Goal: Information Seeking & Learning: Learn about a topic

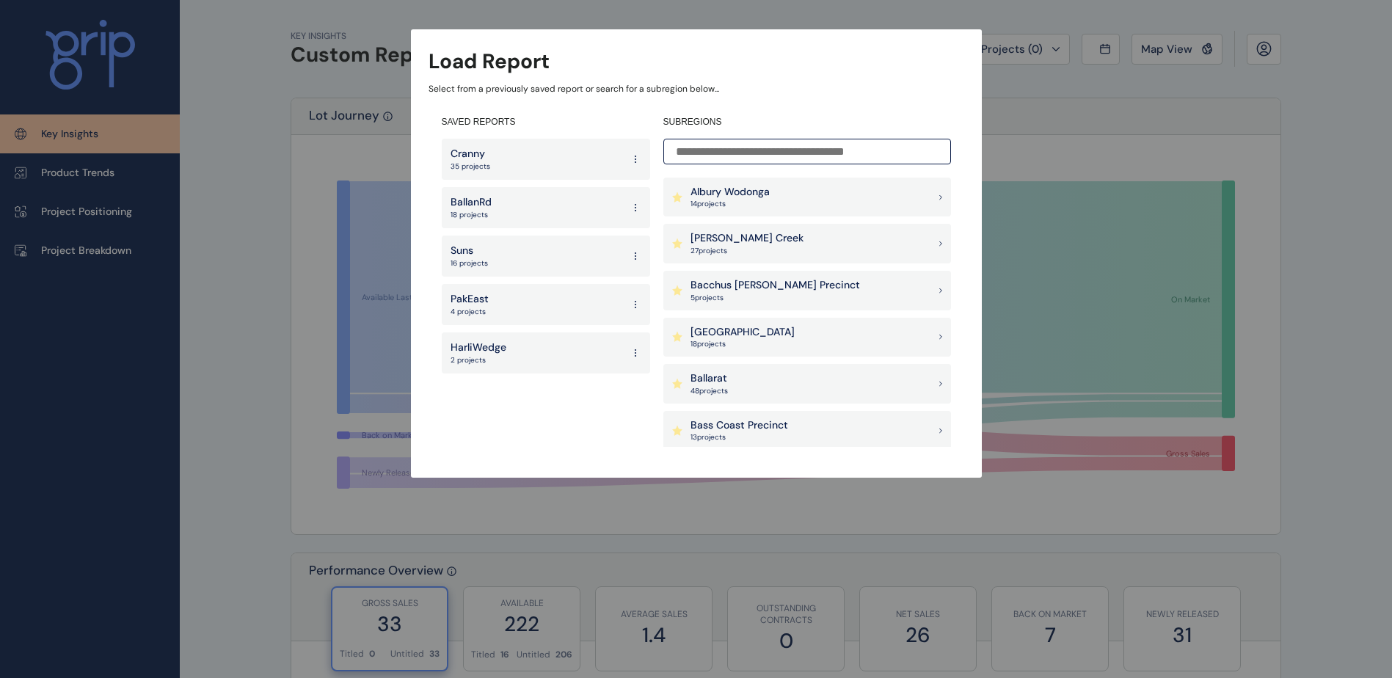
click at [500, 162] on div "Cranny 35 projects" at bounding box center [546, 159] width 208 height 41
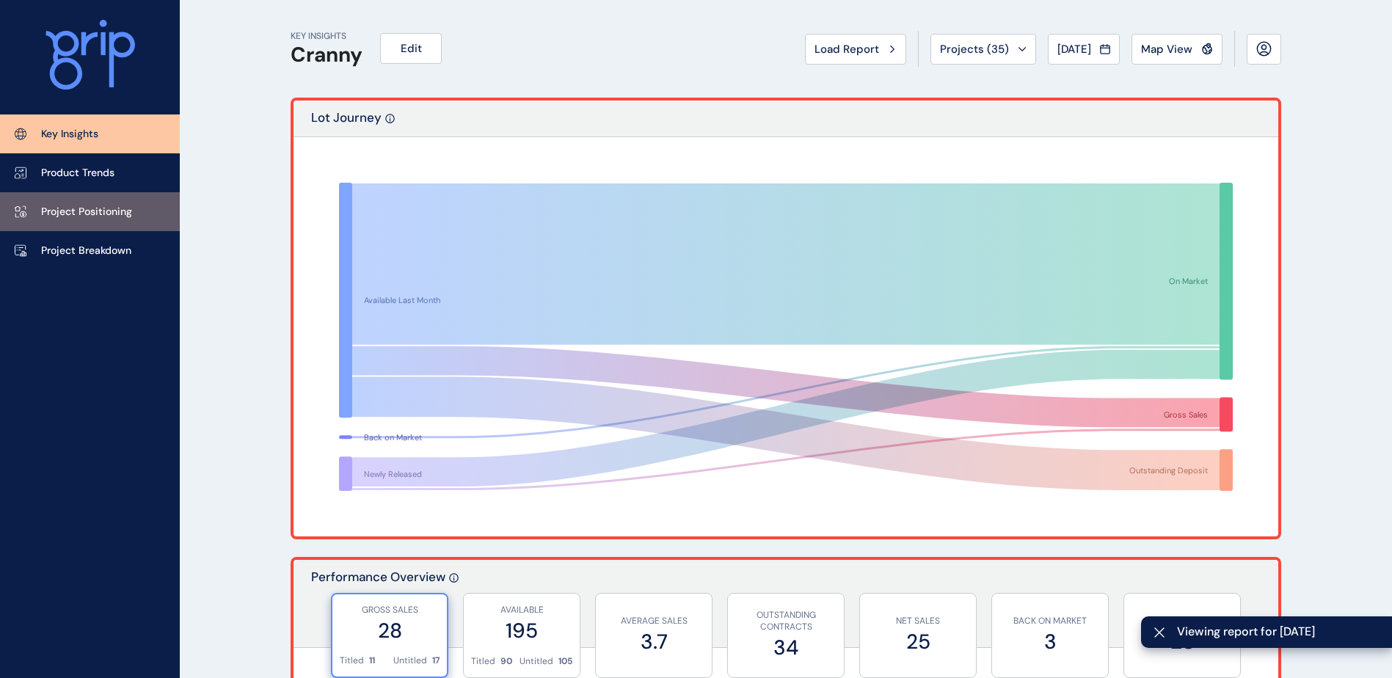
drag, startPoint x: 83, startPoint y: 247, endPoint x: 83, endPoint y: 201, distance: 46.2
click at [83, 247] on p "Project Breakdown" at bounding box center [86, 251] width 90 height 15
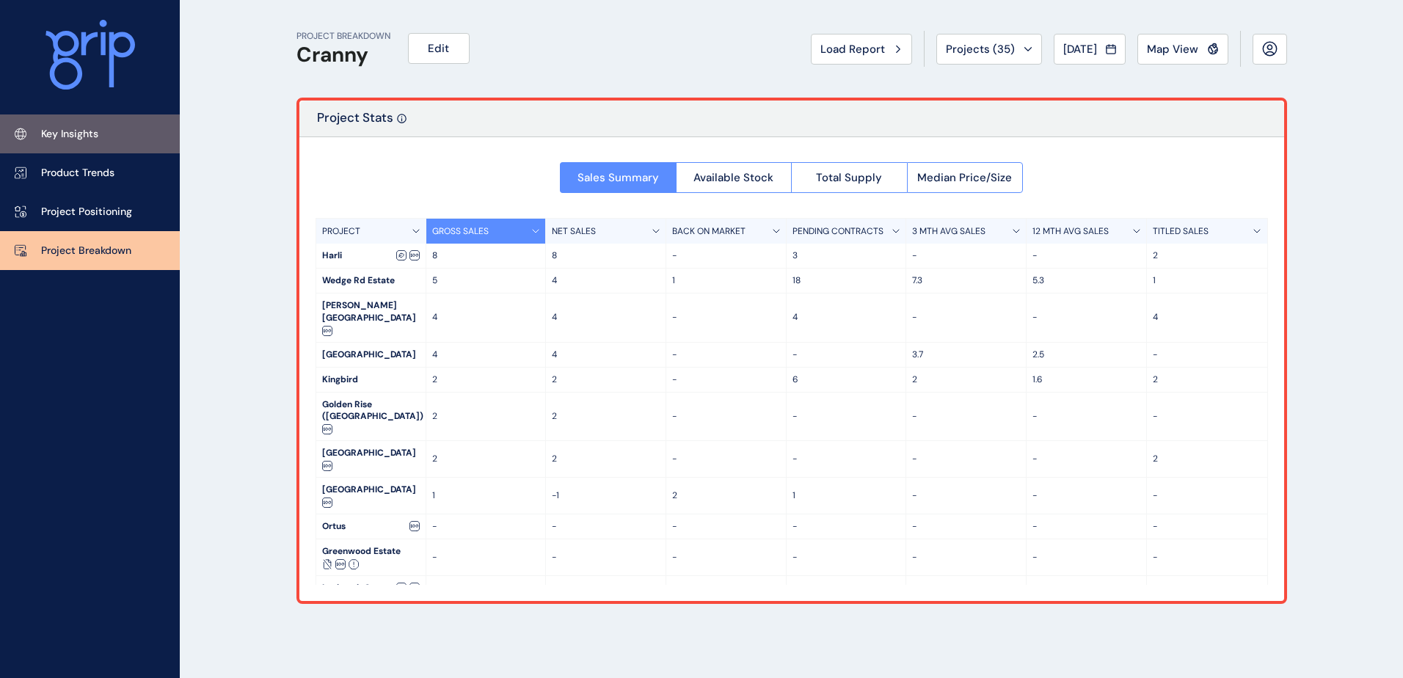
click at [90, 139] on p "Key Insights" at bounding box center [69, 134] width 57 height 15
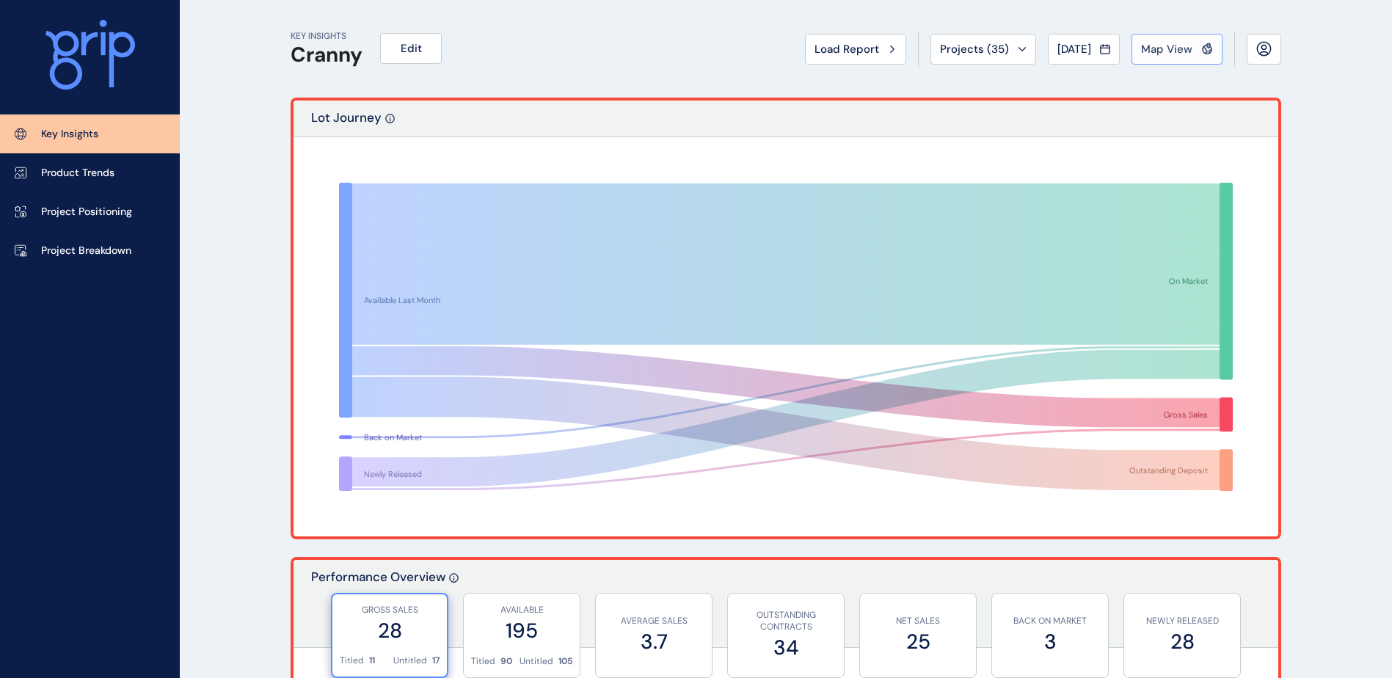
click at [1188, 56] on button "Map View" at bounding box center [1176, 49] width 91 height 31
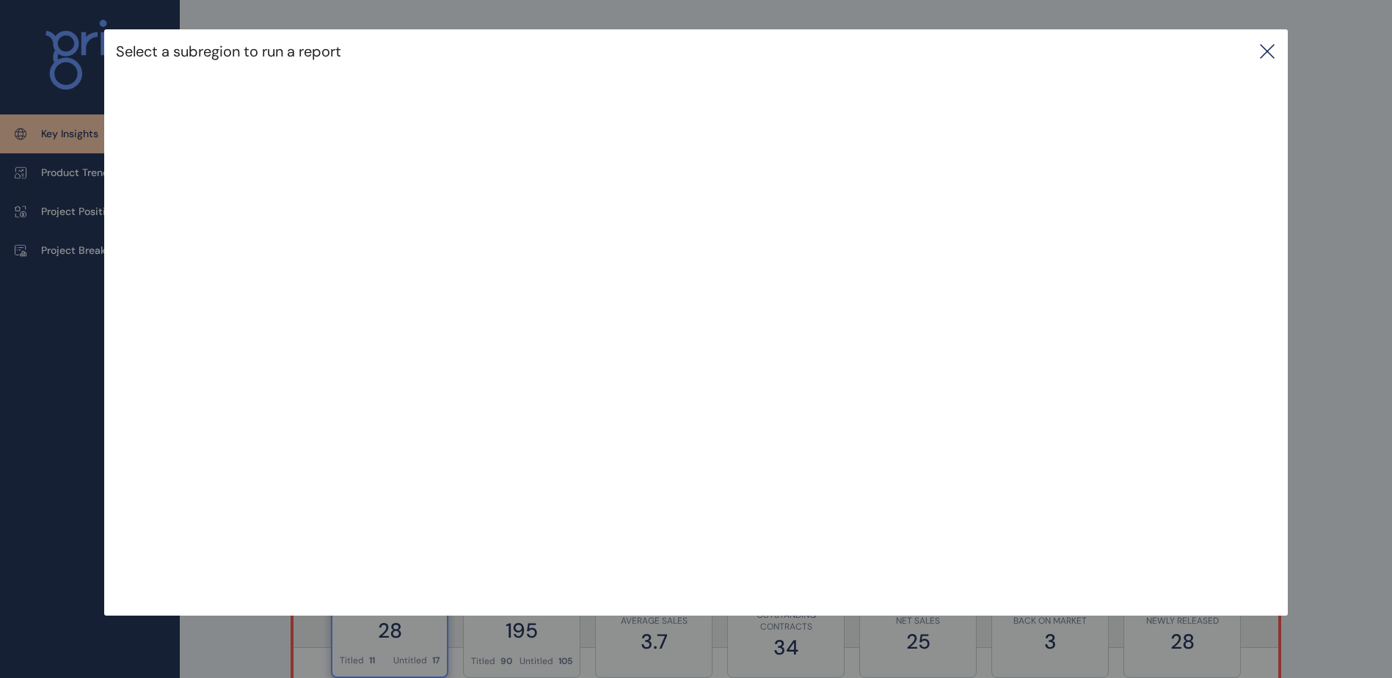
click at [1264, 56] on icon at bounding box center [1267, 52] width 18 height 18
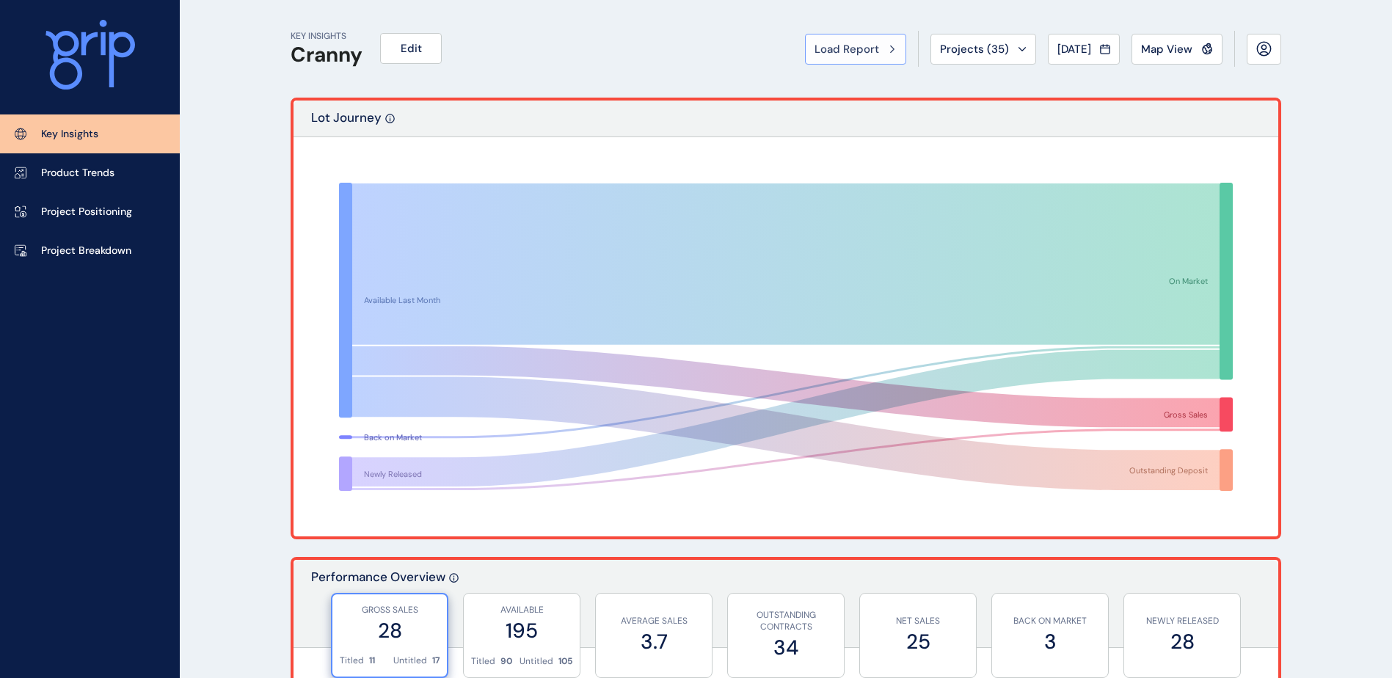
click at [855, 50] on span "Load Report" at bounding box center [846, 49] width 65 height 15
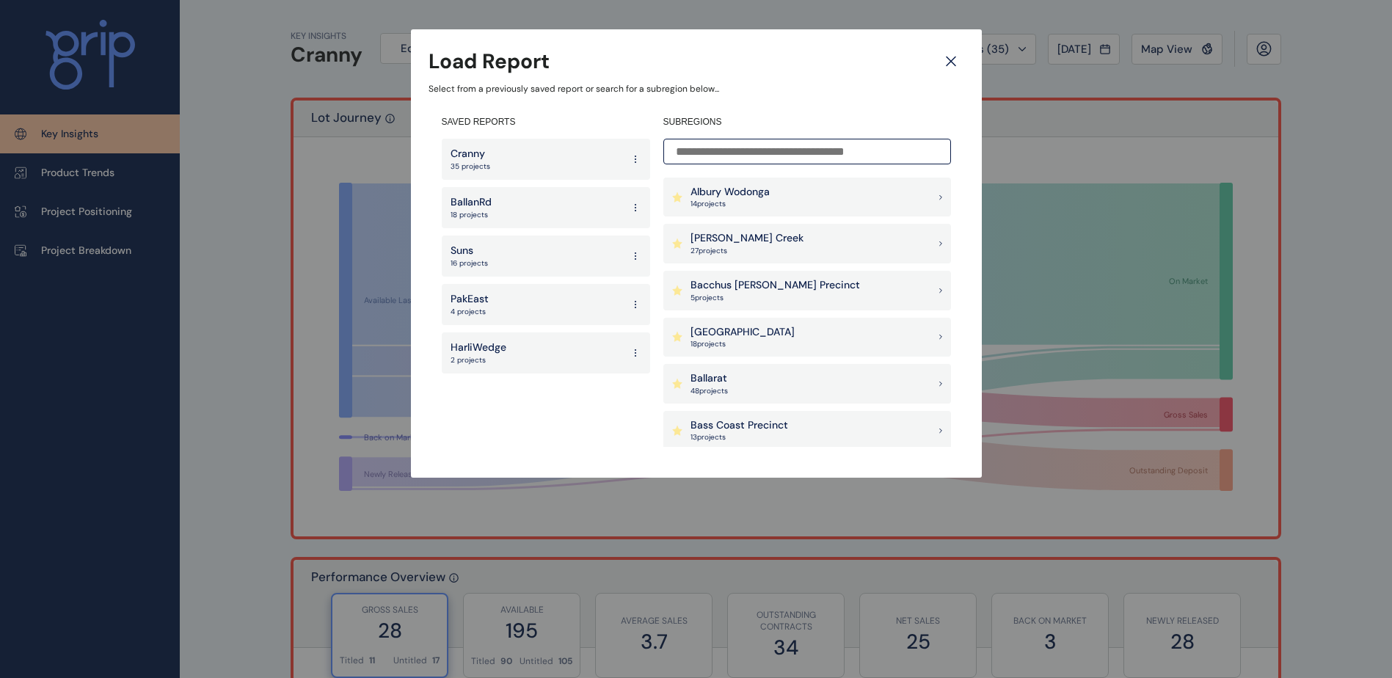
click at [530, 255] on div "Suns 16 projects" at bounding box center [546, 256] width 208 height 41
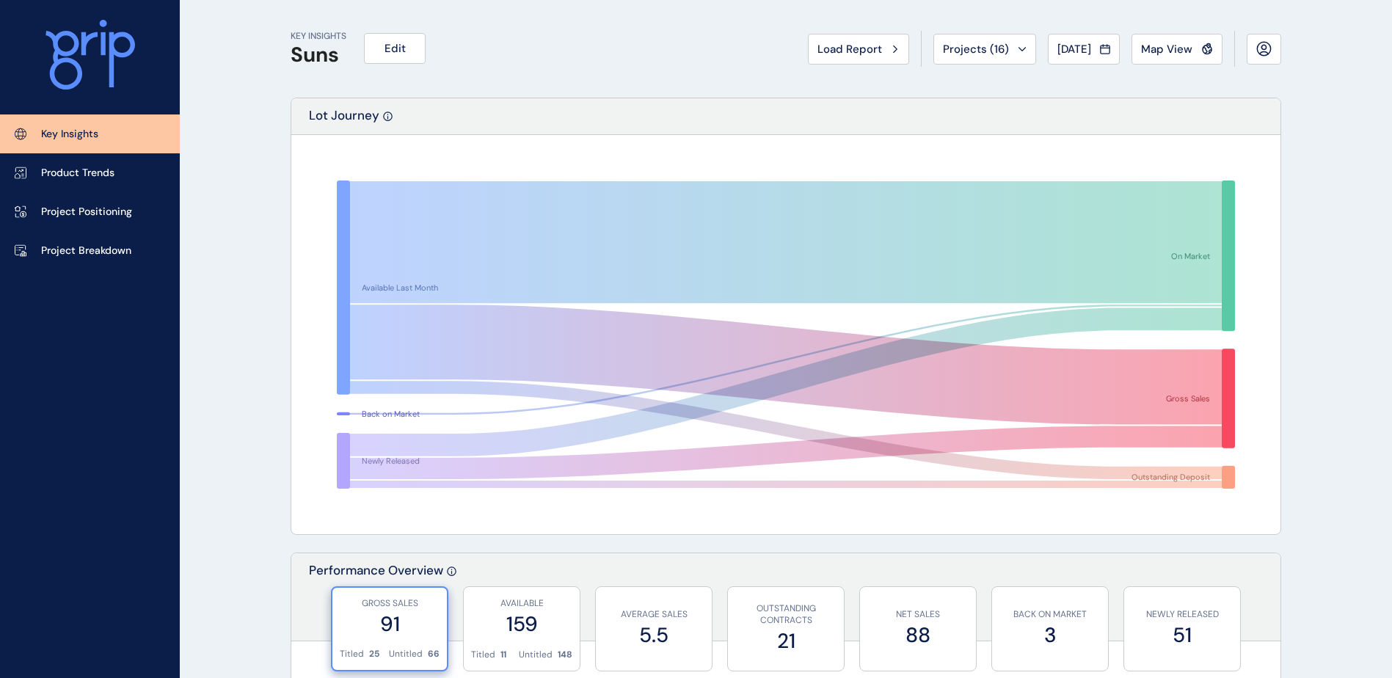
click at [1054, 30] on div "KEY INSIGHTS Suns Edit Load Report Projects ( 16 ) [DATE] 2025 < > Jan No repor…" at bounding box center [786, 49] width 990 height 98
click at [1060, 49] on span "[DATE]" at bounding box center [1074, 49] width 34 height 15
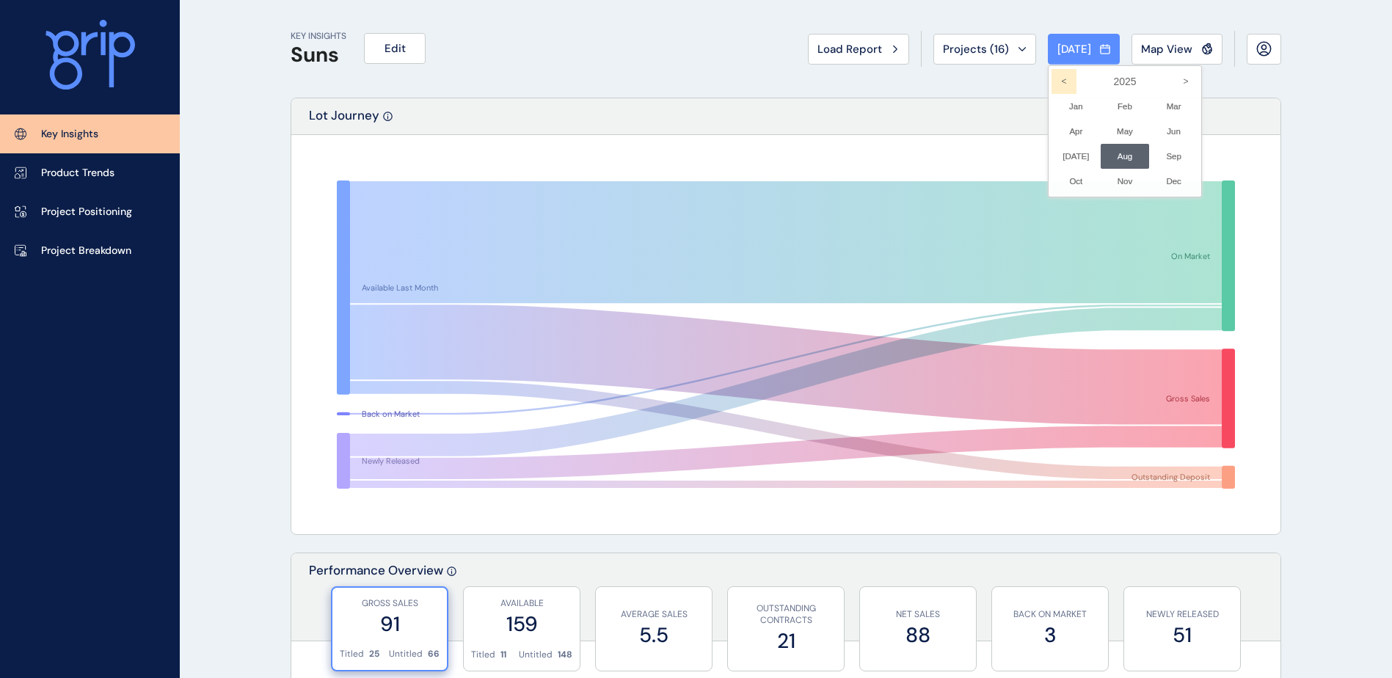
click at [1051, 79] on icon "<" at bounding box center [1063, 81] width 25 height 25
click at [1173, 81] on icon ">" at bounding box center [1185, 81] width 25 height 25
click at [1101, 157] on li "Aug No report is available for this period. New months are usually published 5 …" at bounding box center [1125, 156] width 49 height 25
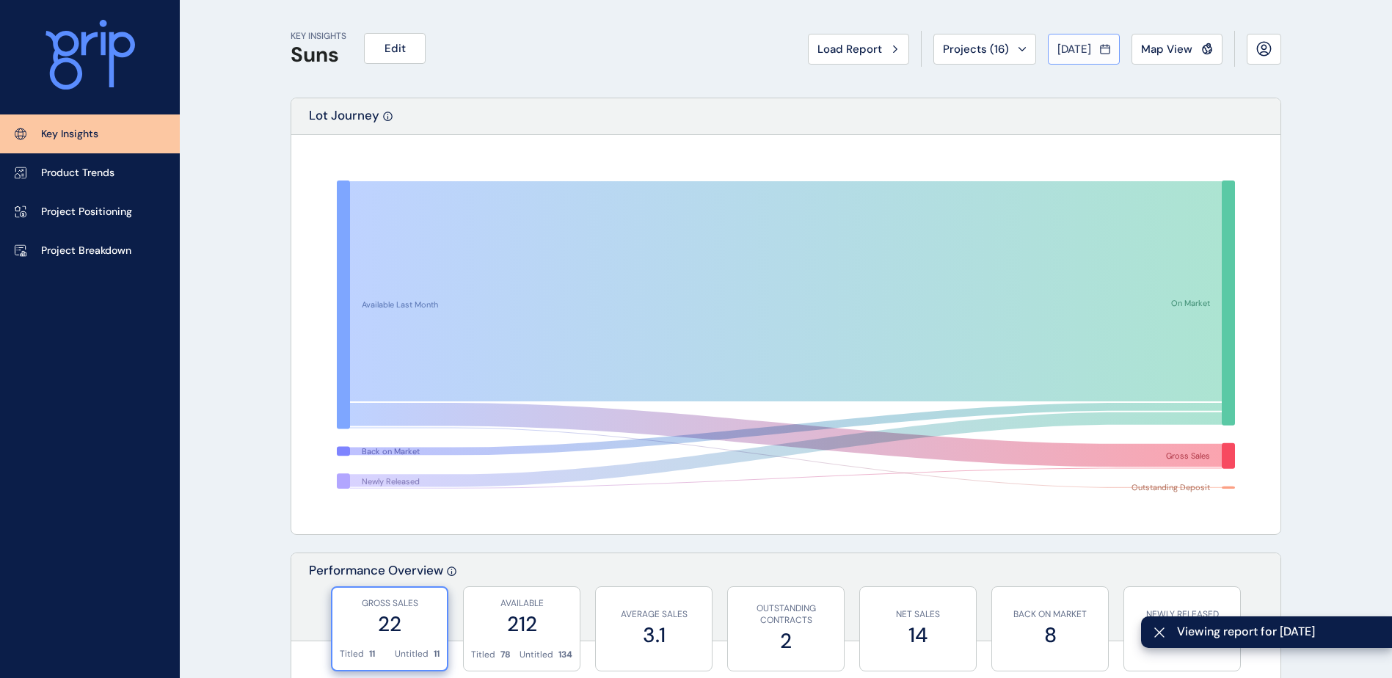
click at [1087, 51] on span "[DATE]" at bounding box center [1074, 49] width 34 height 15
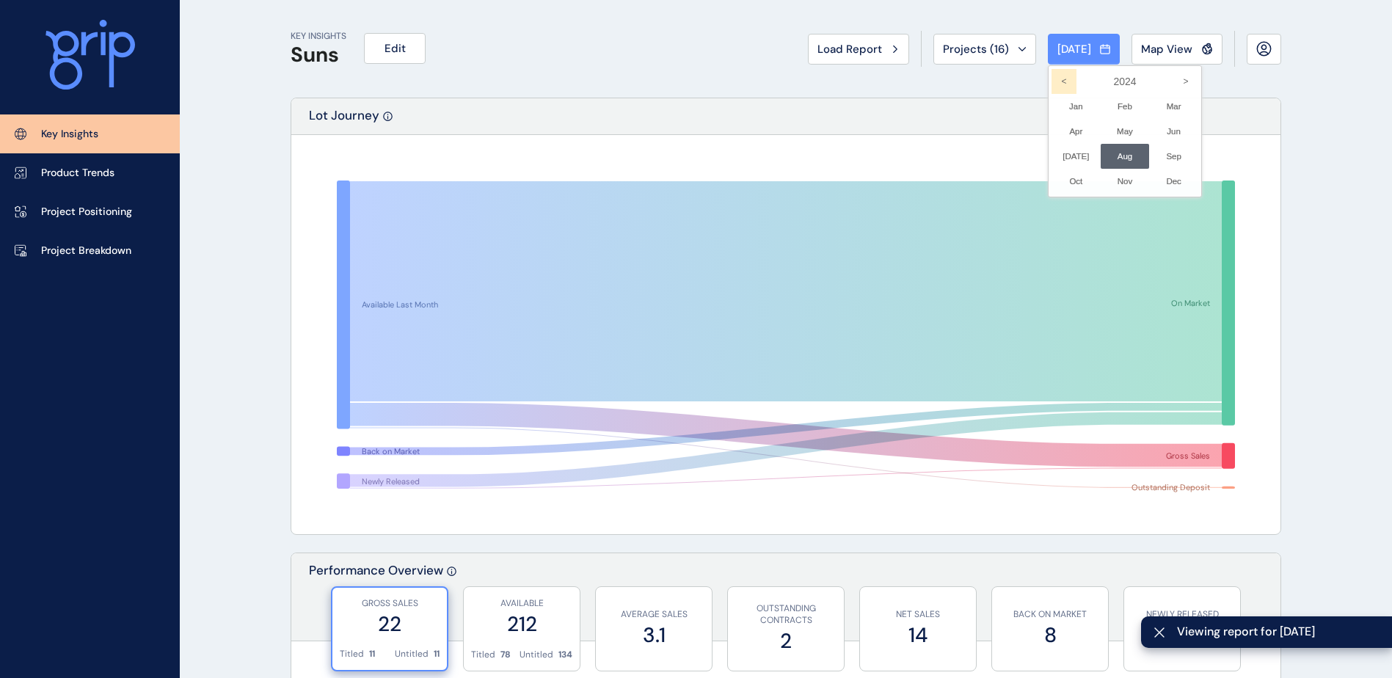
click at [1052, 88] on icon "<" at bounding box center [1063, 81] width 25 height 25
click at [1102, 150] on li "Aug No report is available for this period. New months are usually published 5 …" at bounding box center [1125, 156] width 49 height 25
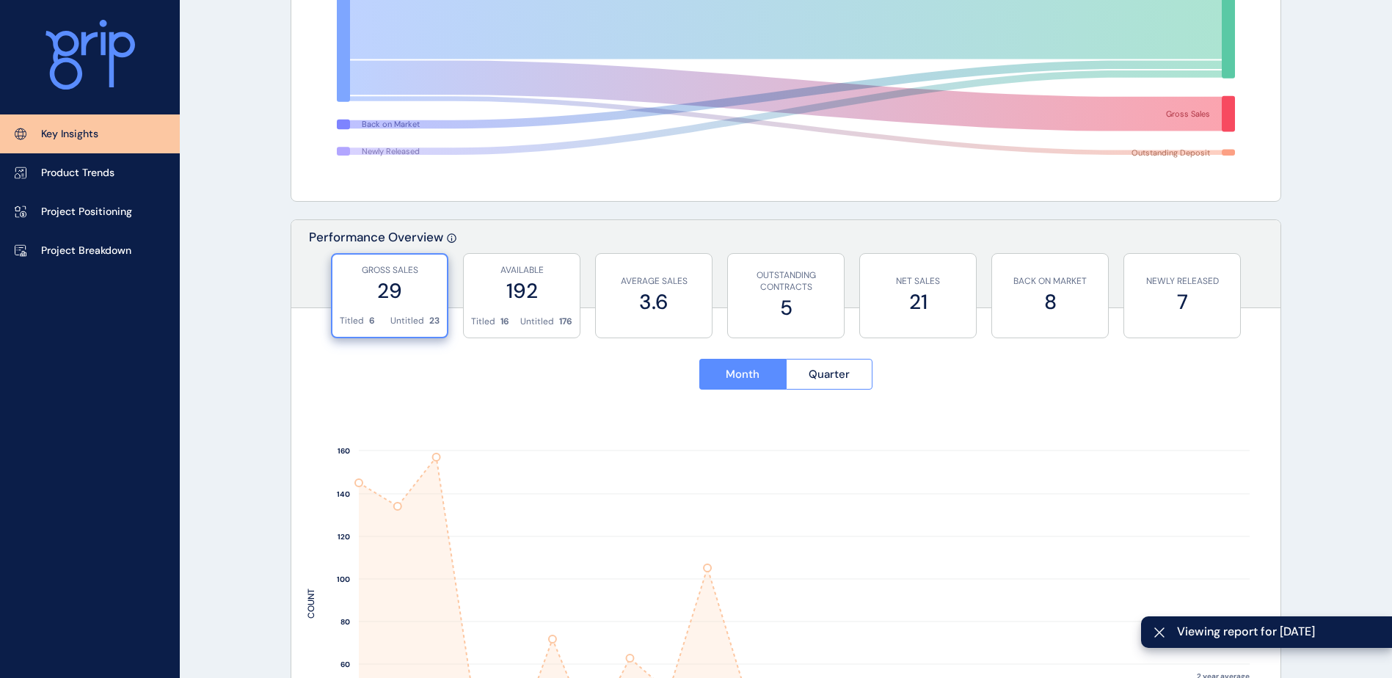
scroll to position [514, 0]
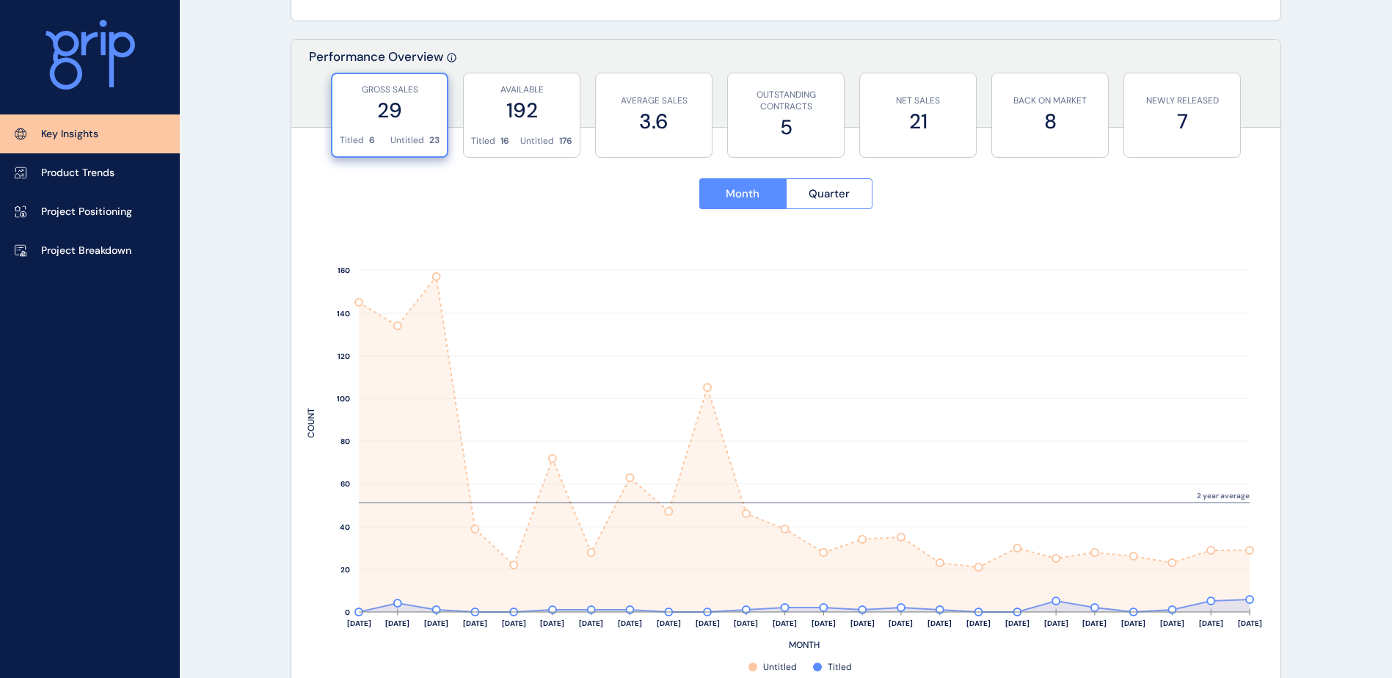
drag, startPoint x: 1336, startPoint y: 156, endPoint x: 1325, endPoint y: 138, distance: 21.4
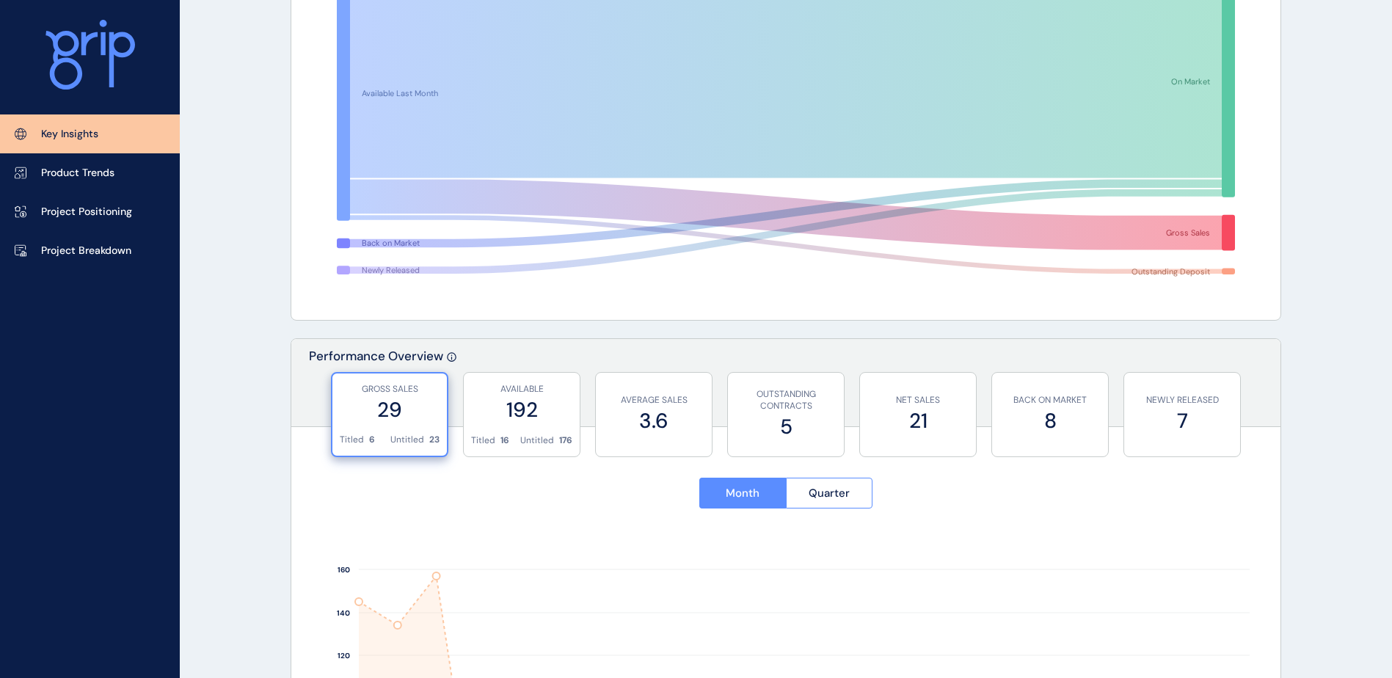
scroll to position [0, 0]
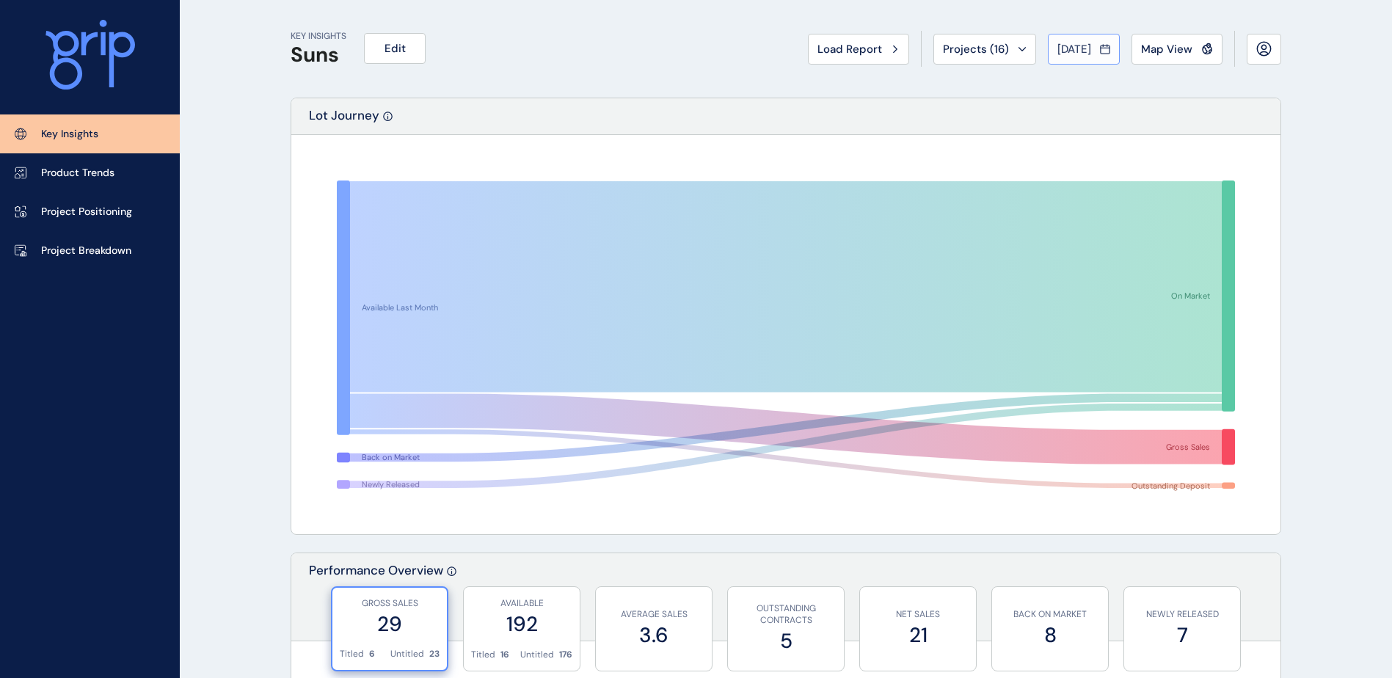
click at [1063, 44] on span "[DATE]" at bounding box center [1074, 49] width 34 height 15
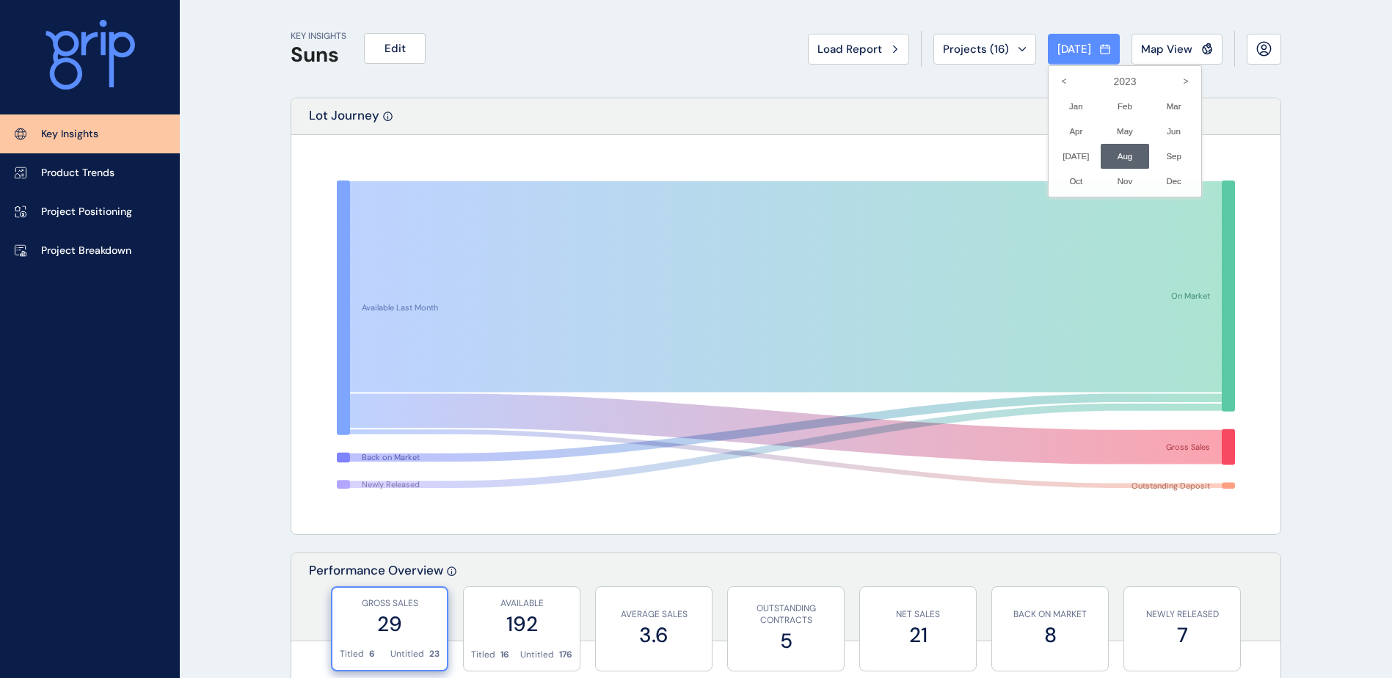
click at [1183, 82] on div "2023 < > Jan No report is available for this period. New months are usually pub…" at bounding box center [1125, 131] width 154 height 132
click at [1173, 79] on icon ">" at bounding box center [1185, 81] width 25 height 25
click at [1112, 154] on li "Aug No report is available for this period. New months are usually published 5 …" at bounding box center [1125, 156] width 49 height 25
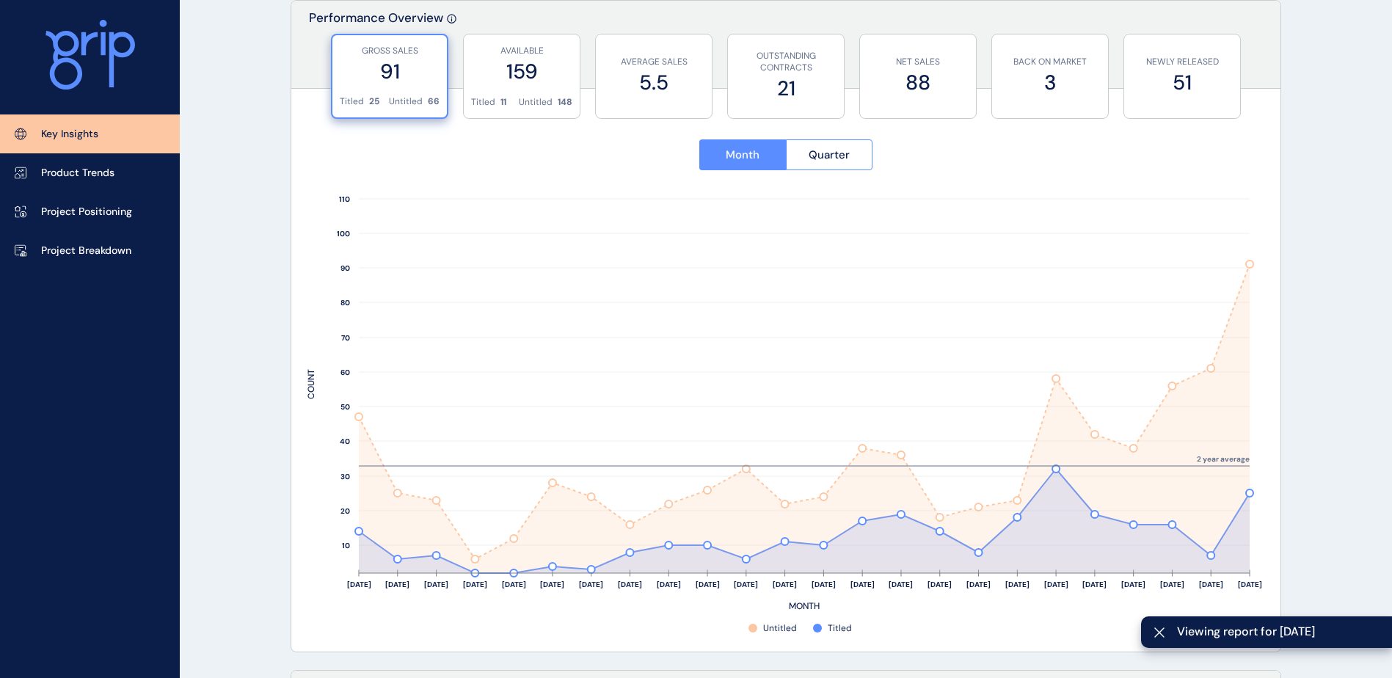
scroll to position [521, 0]
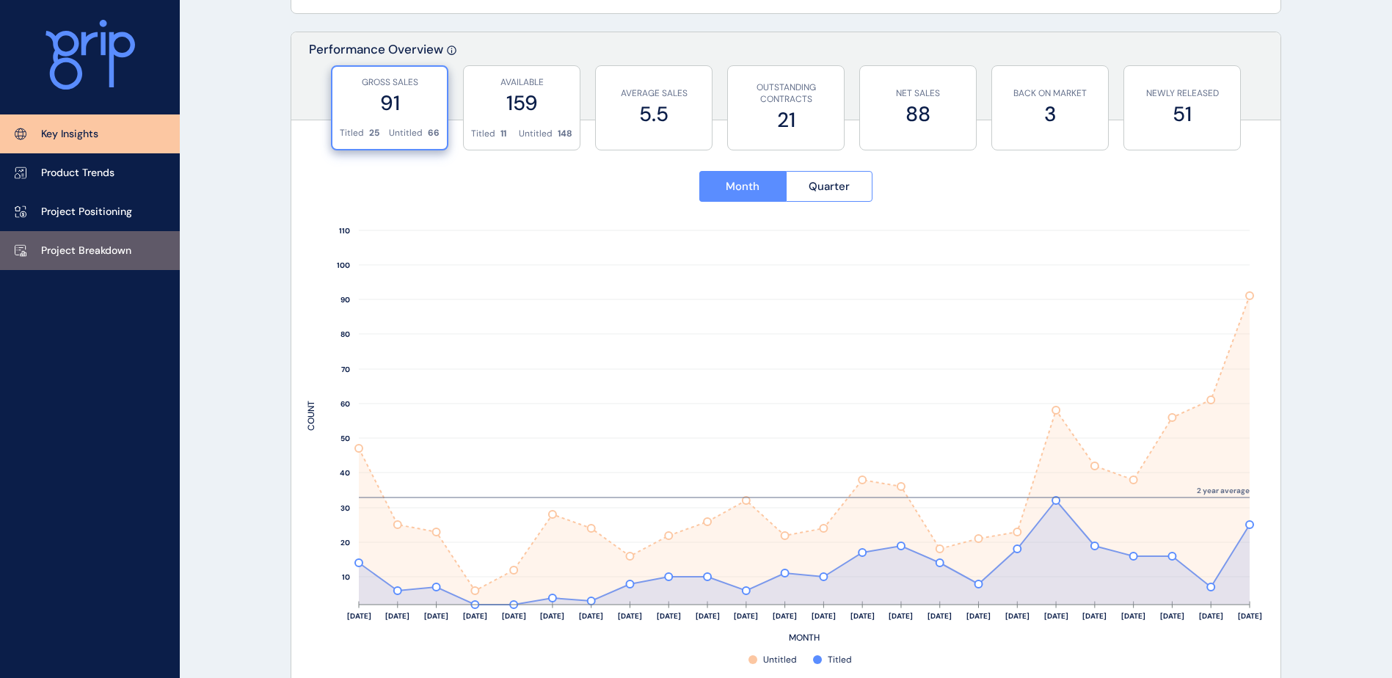
click at [99, 240] on link "Project Breakdown" at bounding box center [90, 250] width 180 height 39
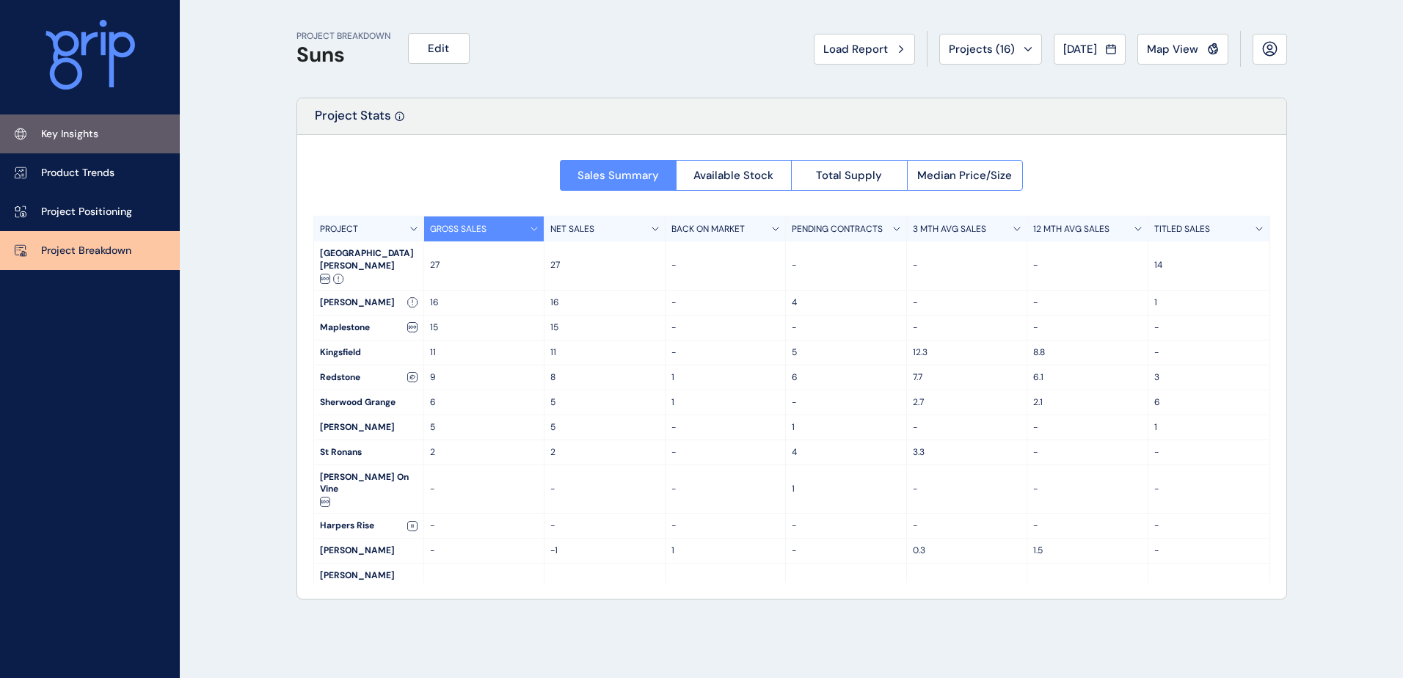
click at [71, 125] on link "Key Insights" at bounding box center [90, 133] width 180 height 39
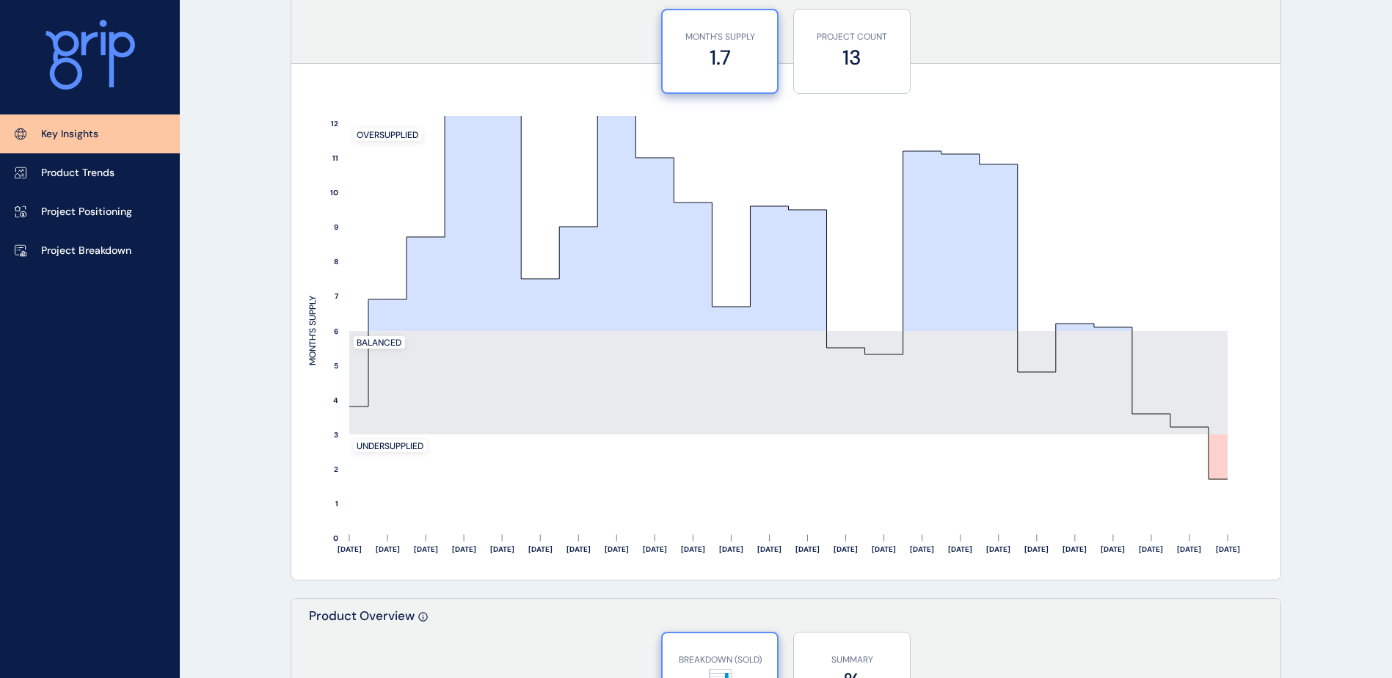
scroll to position [1223, 0]
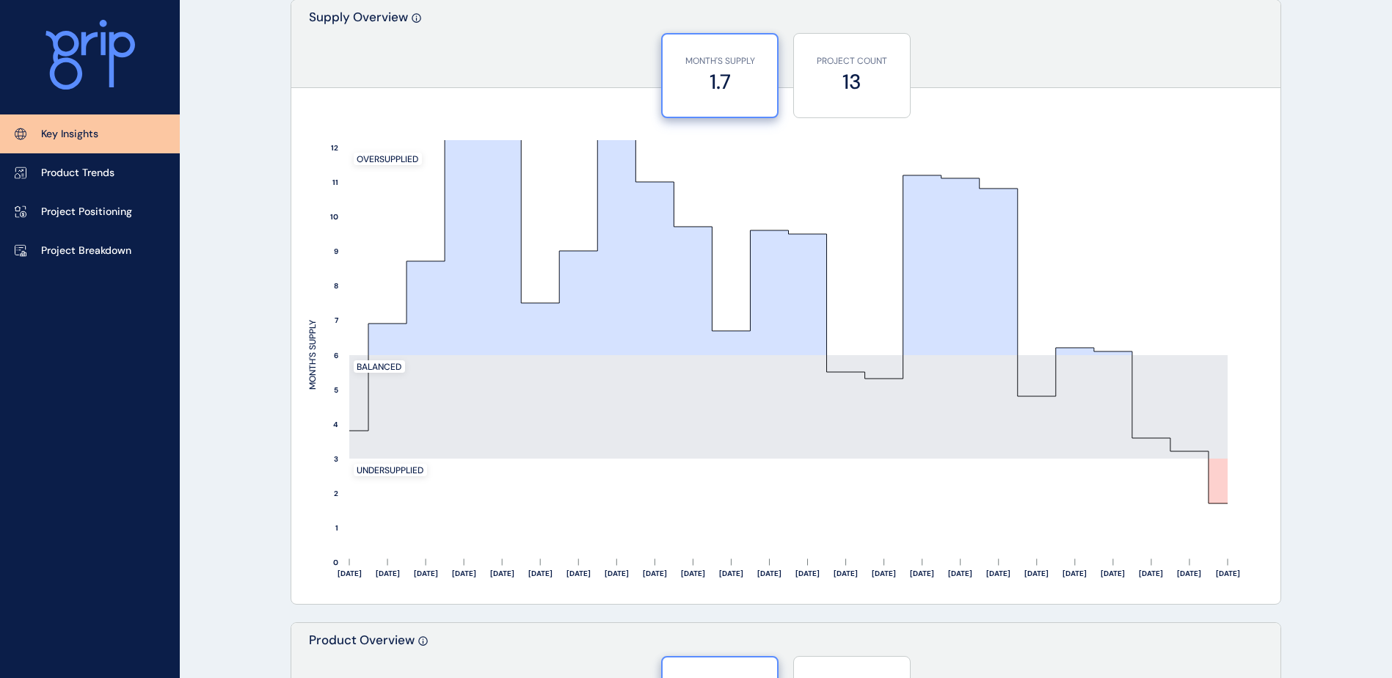
click at [1328, 536] on div "KEY INSIGHTS Suns Edit Load Report Projects ( 16 ) [DATE] 2025 < > Jan No repor…" at bounding box center [696, 321] width 1392 height 3089
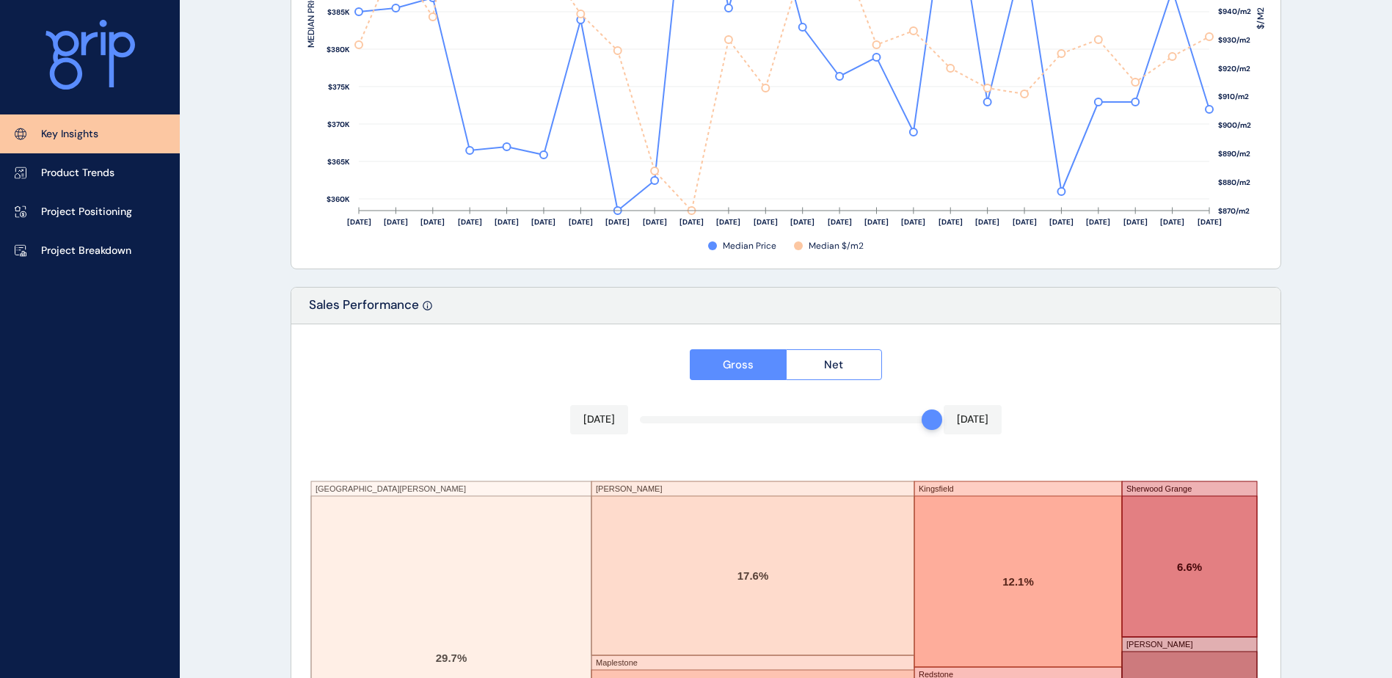
scroll to position [2182, 0]
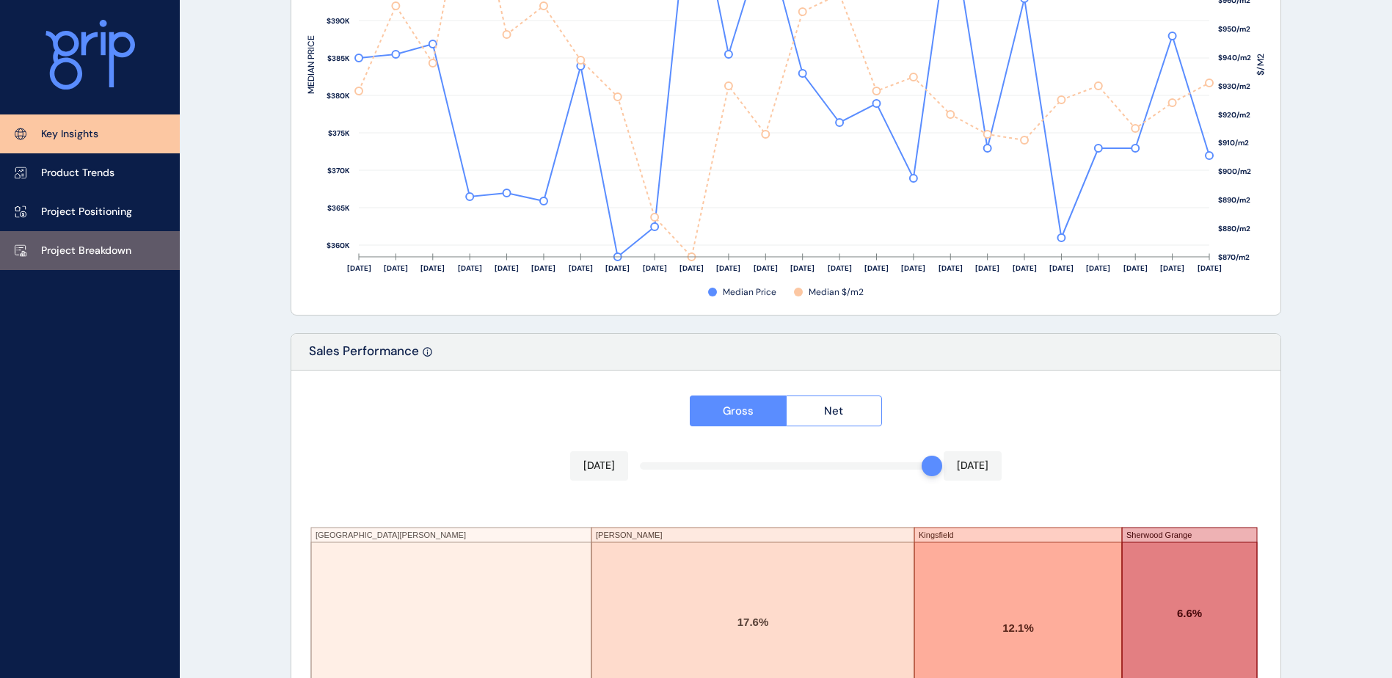
click at [136, 249] on link "Project Breakdown" at bounding box center [90, 250] width 180 height 39
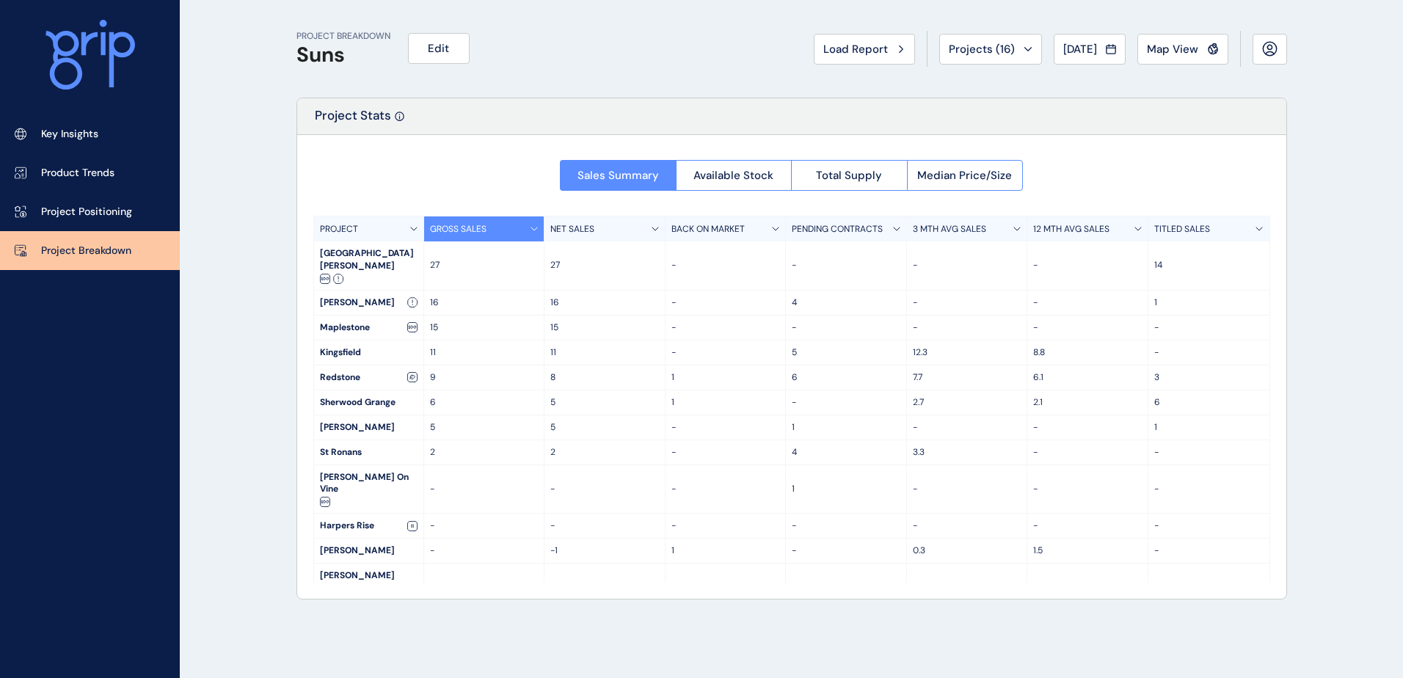
click at [286, 337] on div "PROJECT BREAKDOWN Suns Edit Load Report Projects ( 16 ) [DATE] 2025 < > Jan No …" at bounding box center [791, 339] width 1027 height 678
click at [755, 180] on span "Available Stock" at bounding box center [733, 175] width 80 height 15
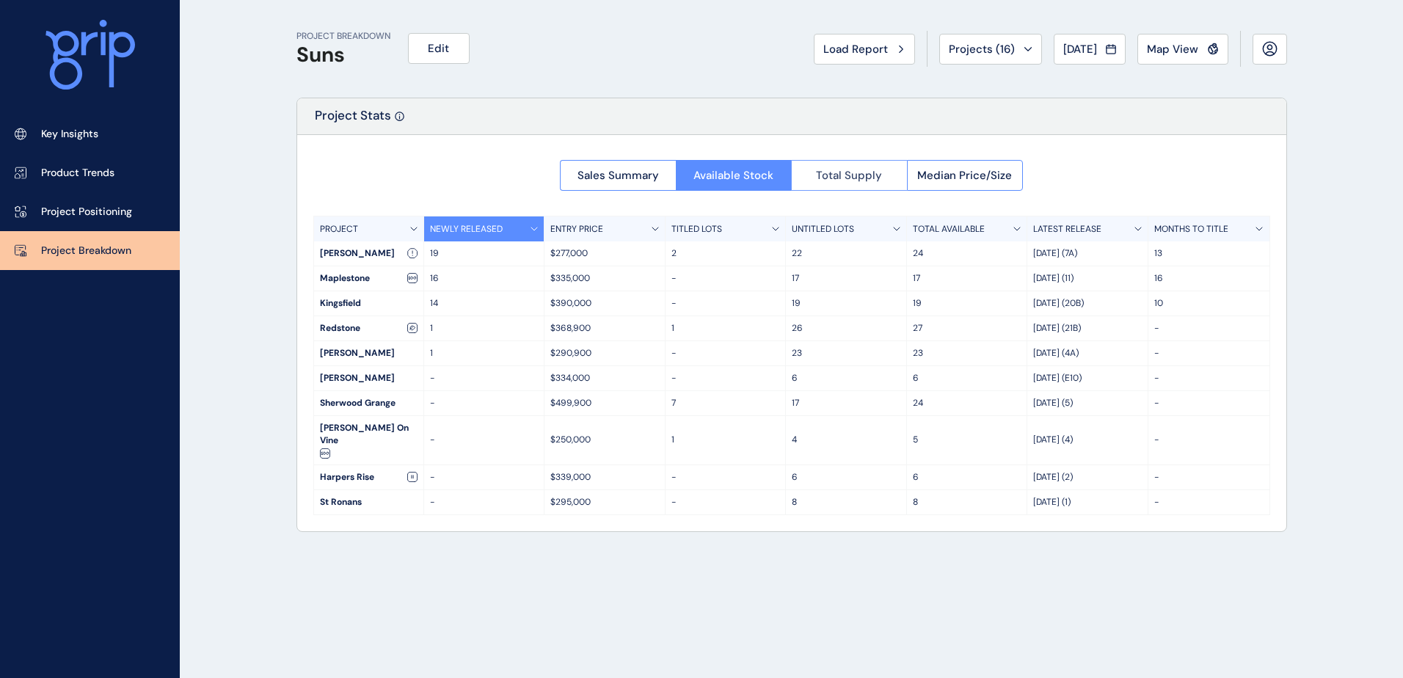
click at [856, 181] on span "Total Supply" at bounding box center [849, 175] width 66 height 15
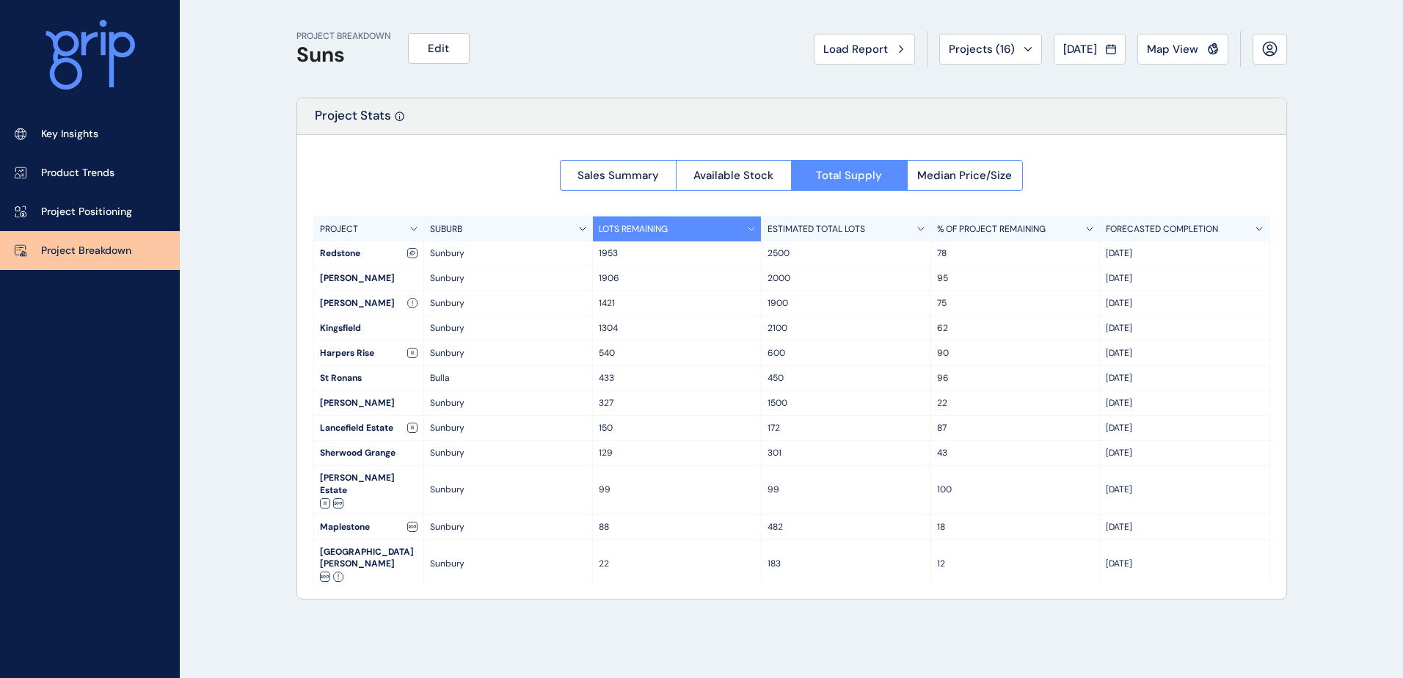
click at [977, 218] on div "% OF PROJECT REMAINING" at bounding box center [1015, 228] width 169 height 25
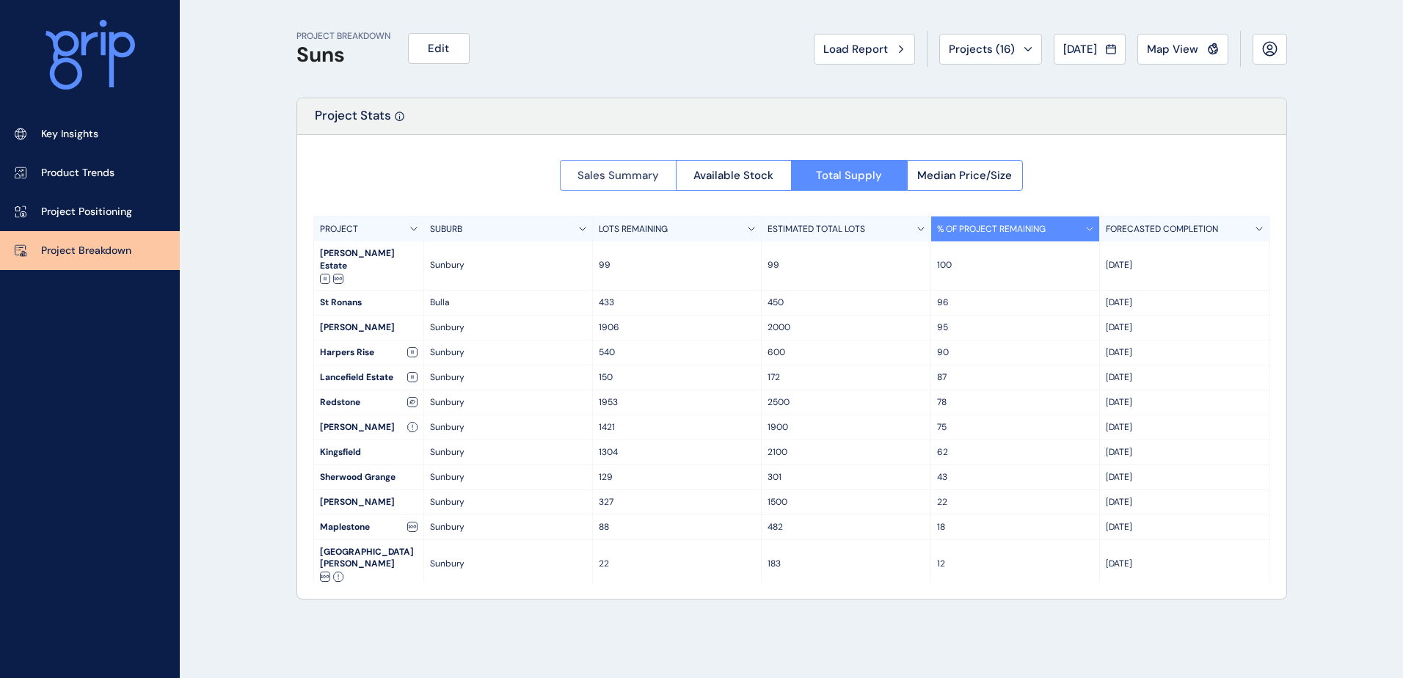
click at [599, 175] on span "Sales Summary" at bounding box center [617, 175] width 81 height 15
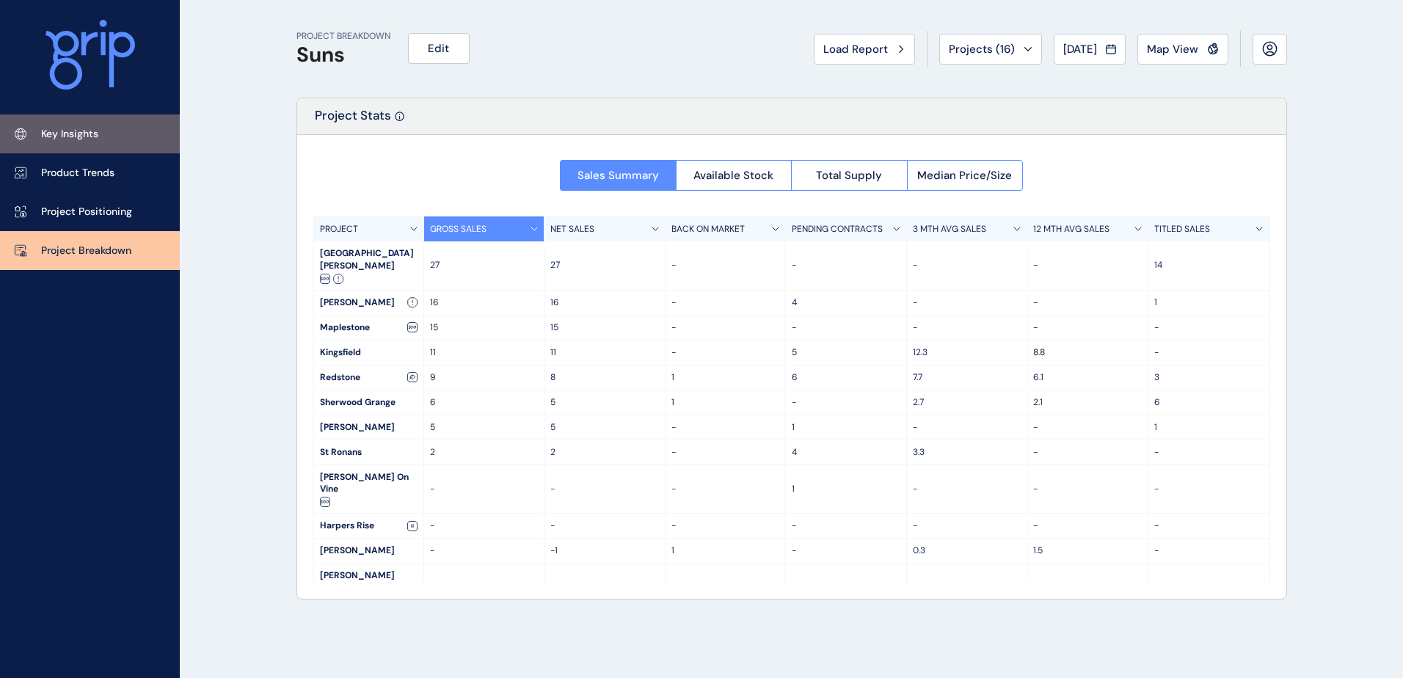
click at [106, 130] on link "Key Insights" at bounding box center [90, 133] width 180 height 39
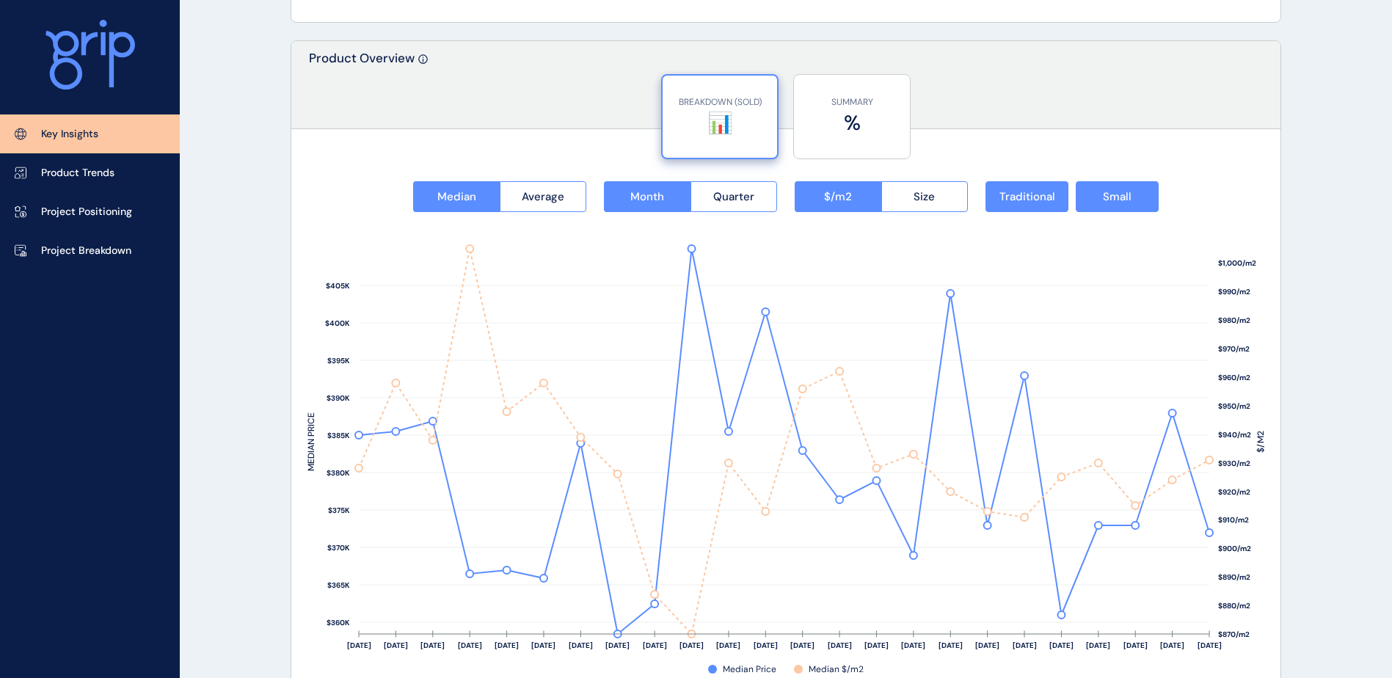
scroll to position [1981, 0]
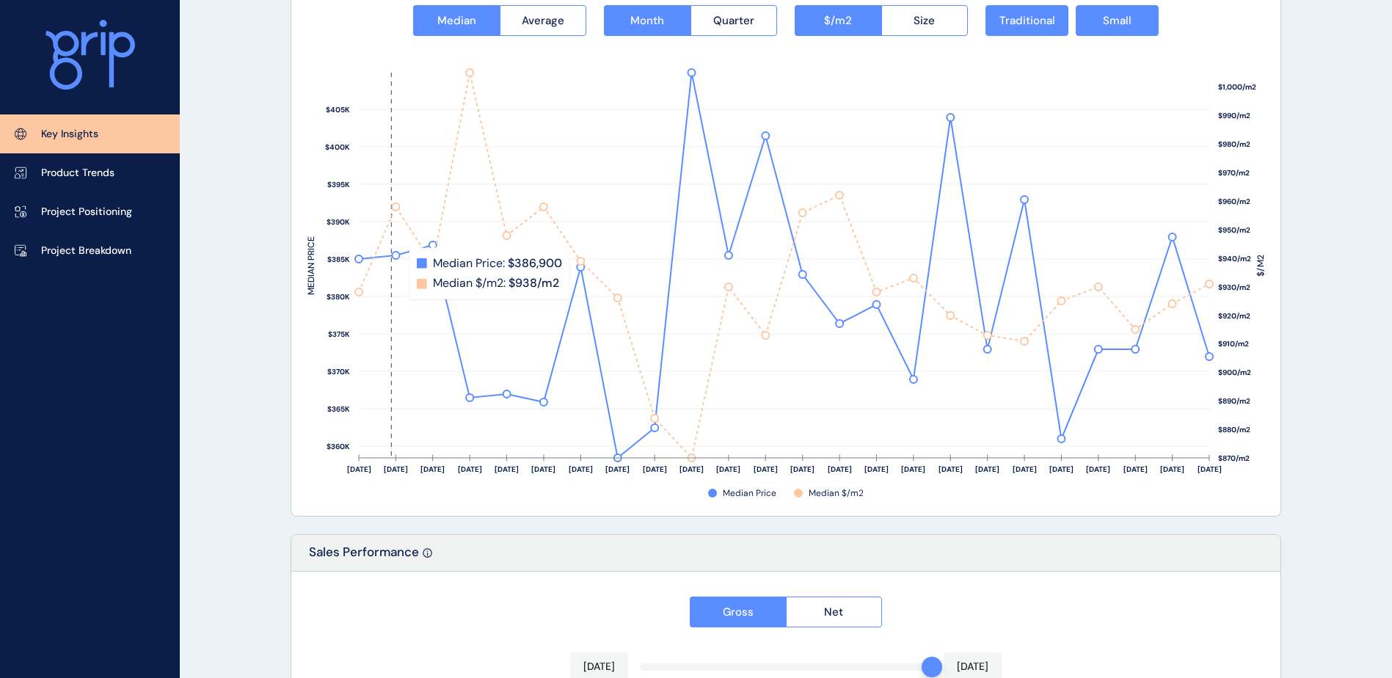
drag, startPoint x: 447, startPoint y: 382, endPoint x: 658, endPoint y: 337, distance: 216.0
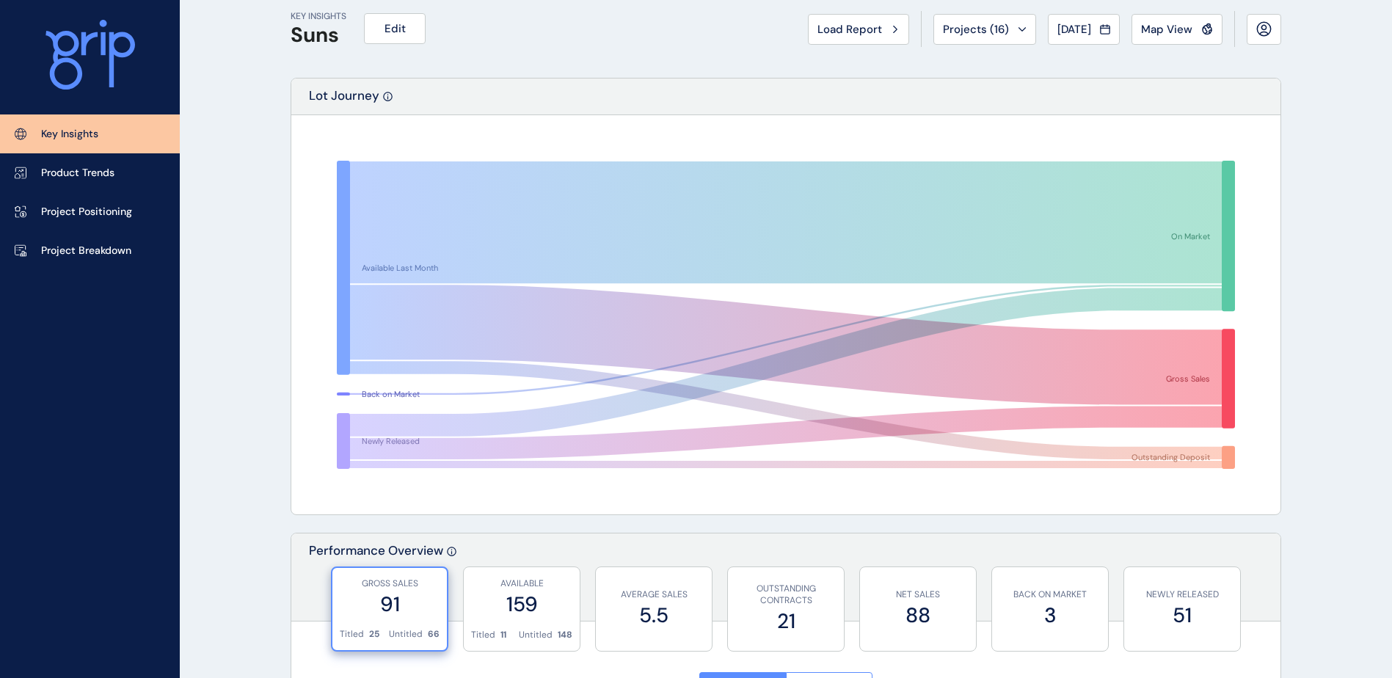
scroll to position [0, 0]
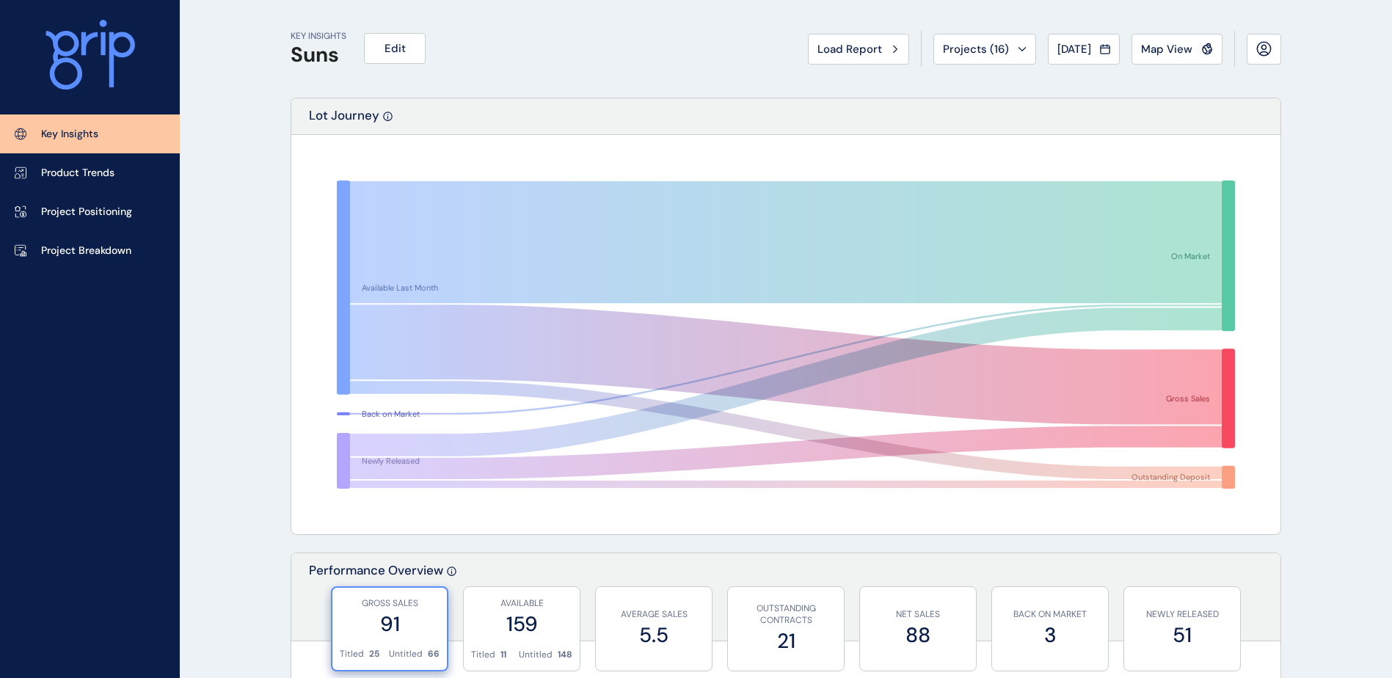
click at [1164, 60] on button "Map View" at bounding box center [1176, 49] width 91 height 31
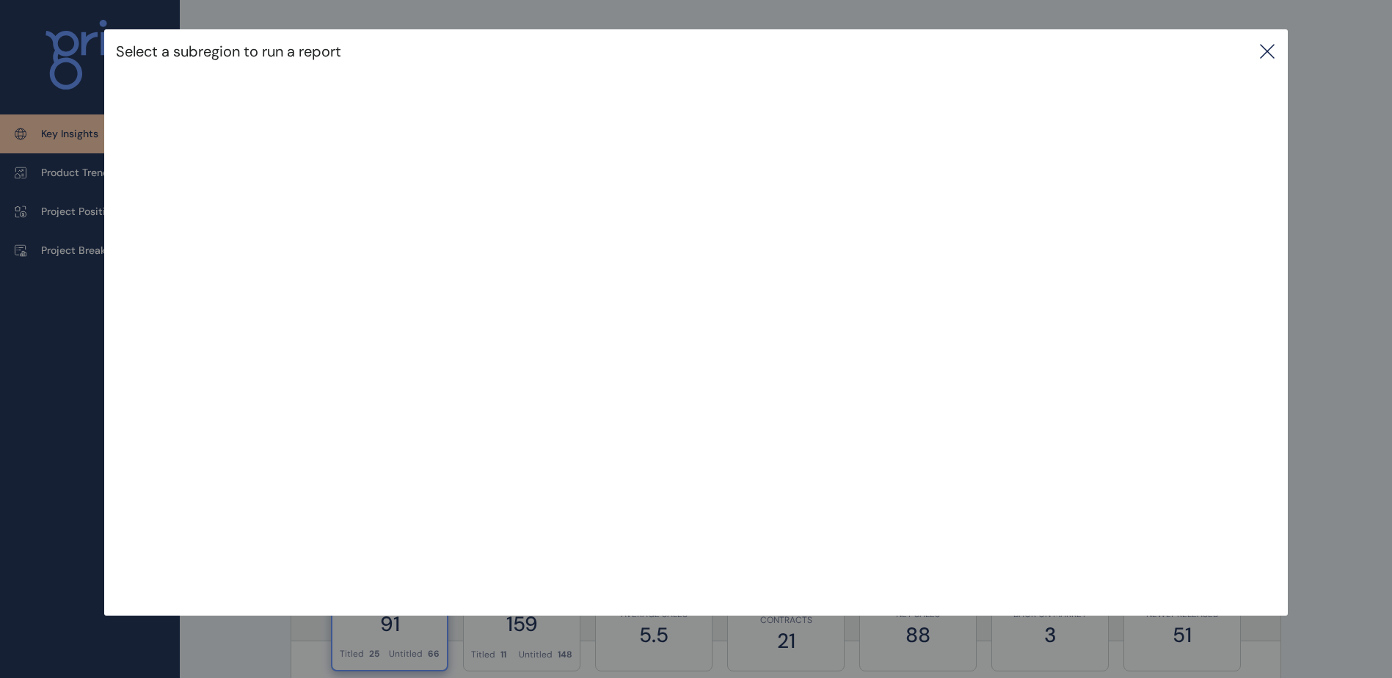
click at [1268, 45] on icon at bounding box center [1267, 52] width 18 height 18
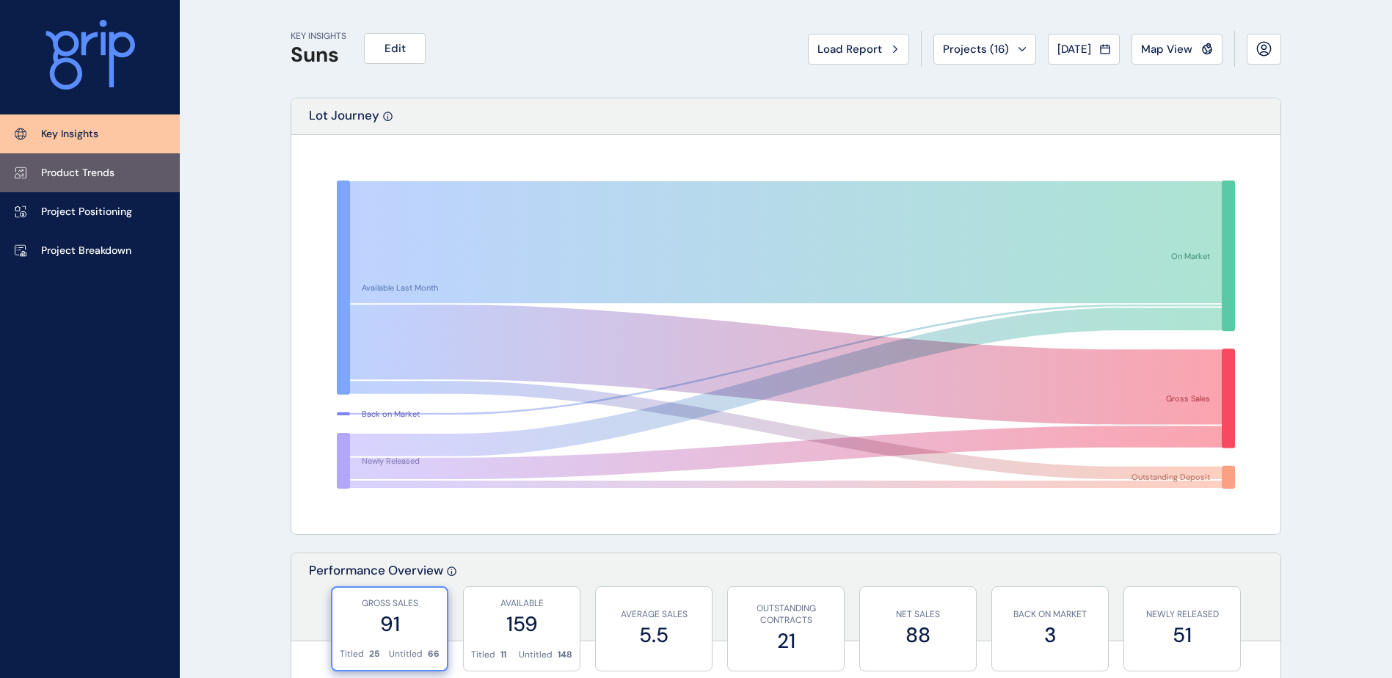
click at [103, 164] on link "Product Trends" at bounding box center [90, 172] width 180 height 39
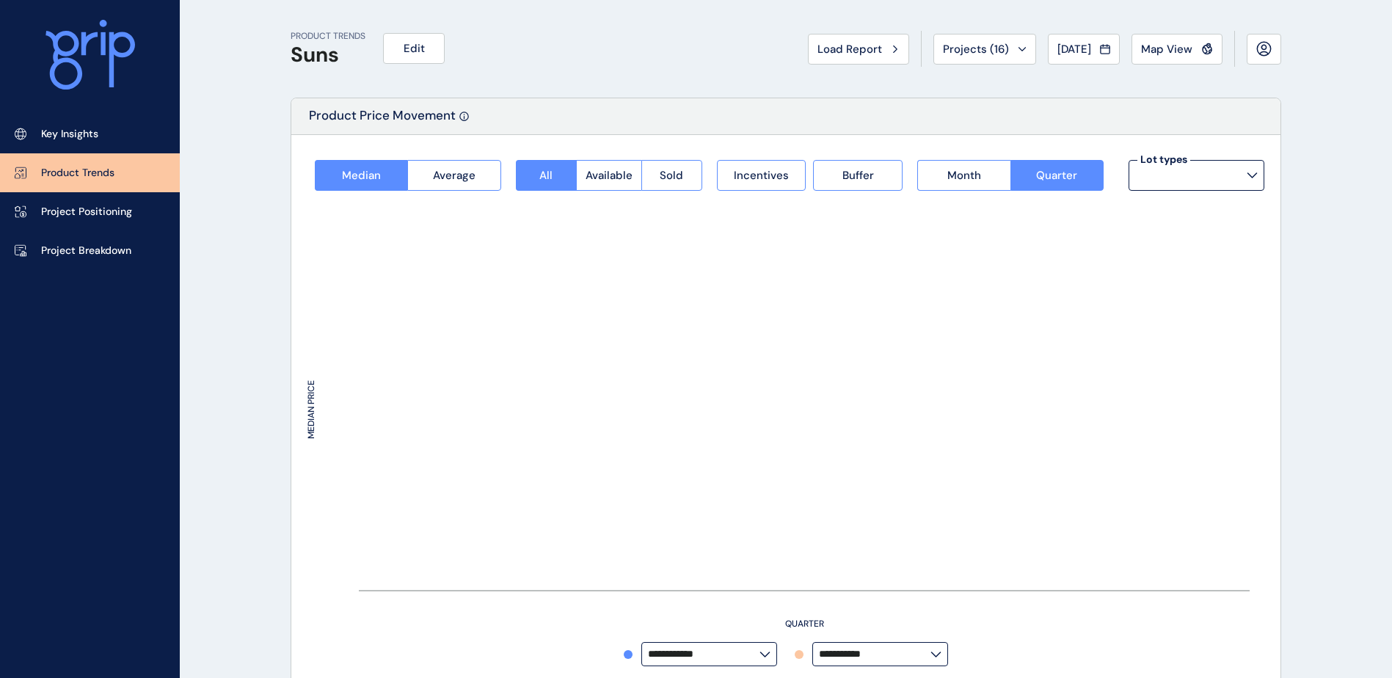
type input "**********"
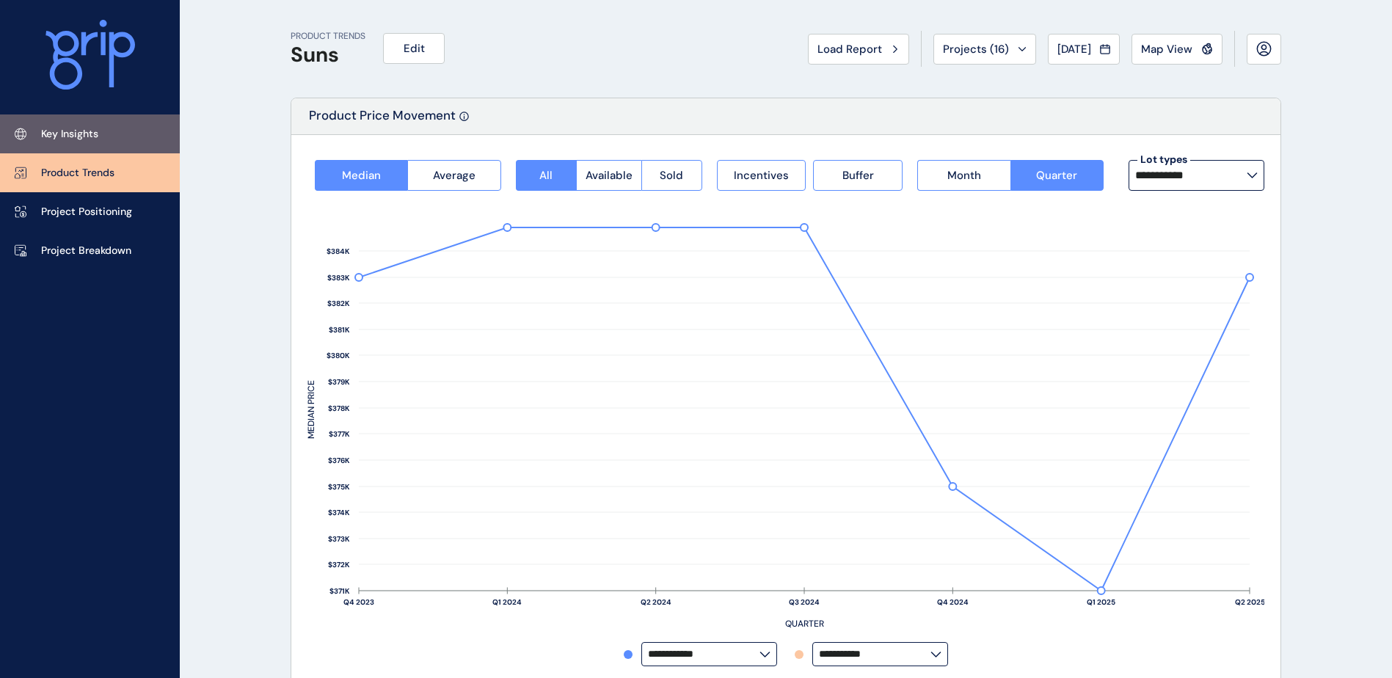
click at [91, 136] on p "Key Insights" at bounding box center [69, 134] width 57 height 15
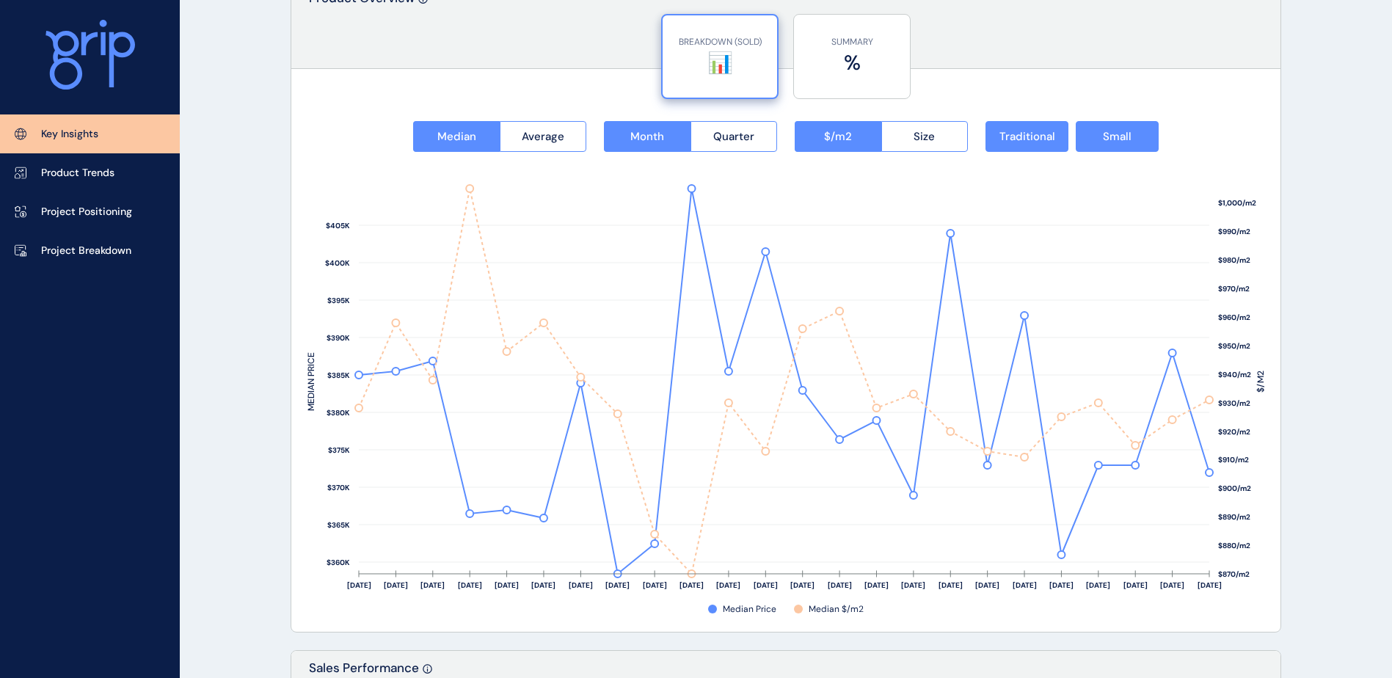
scroll to position [1833, 0]
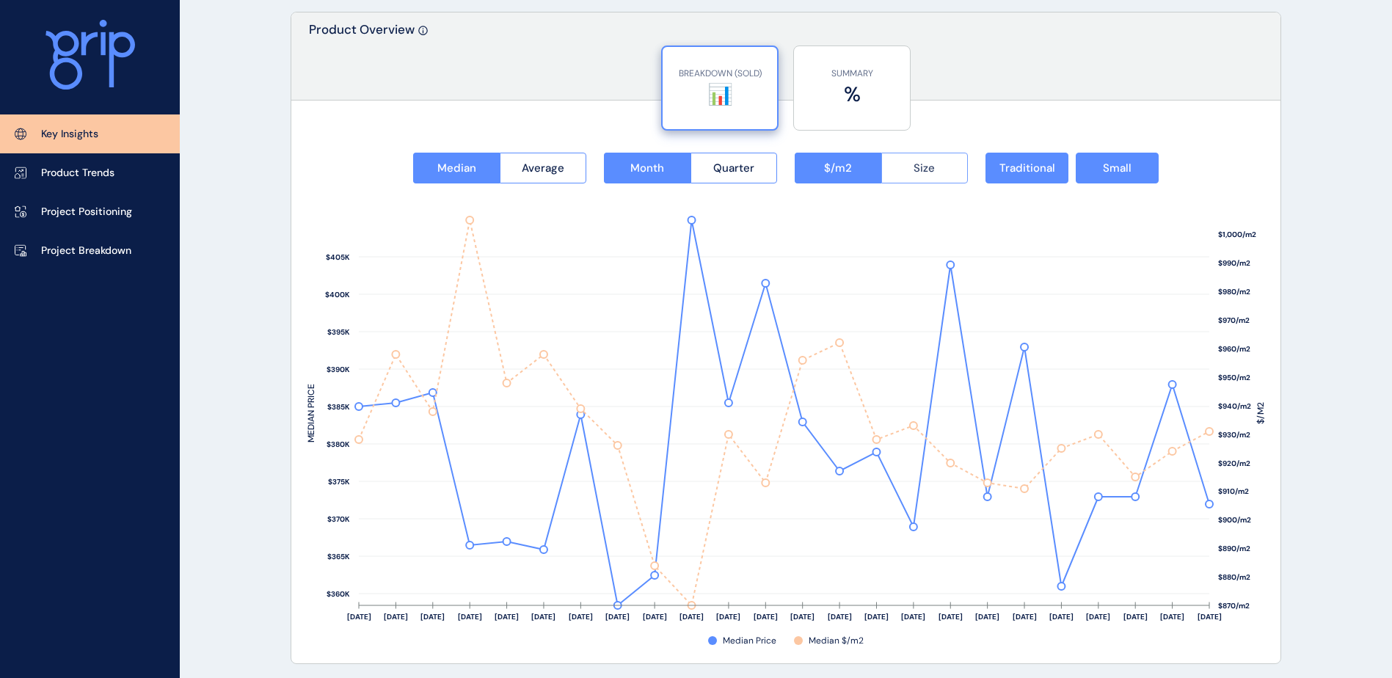
click at [925, 156] on button "Size" at bounding box center [924, 168] width 87 height 31
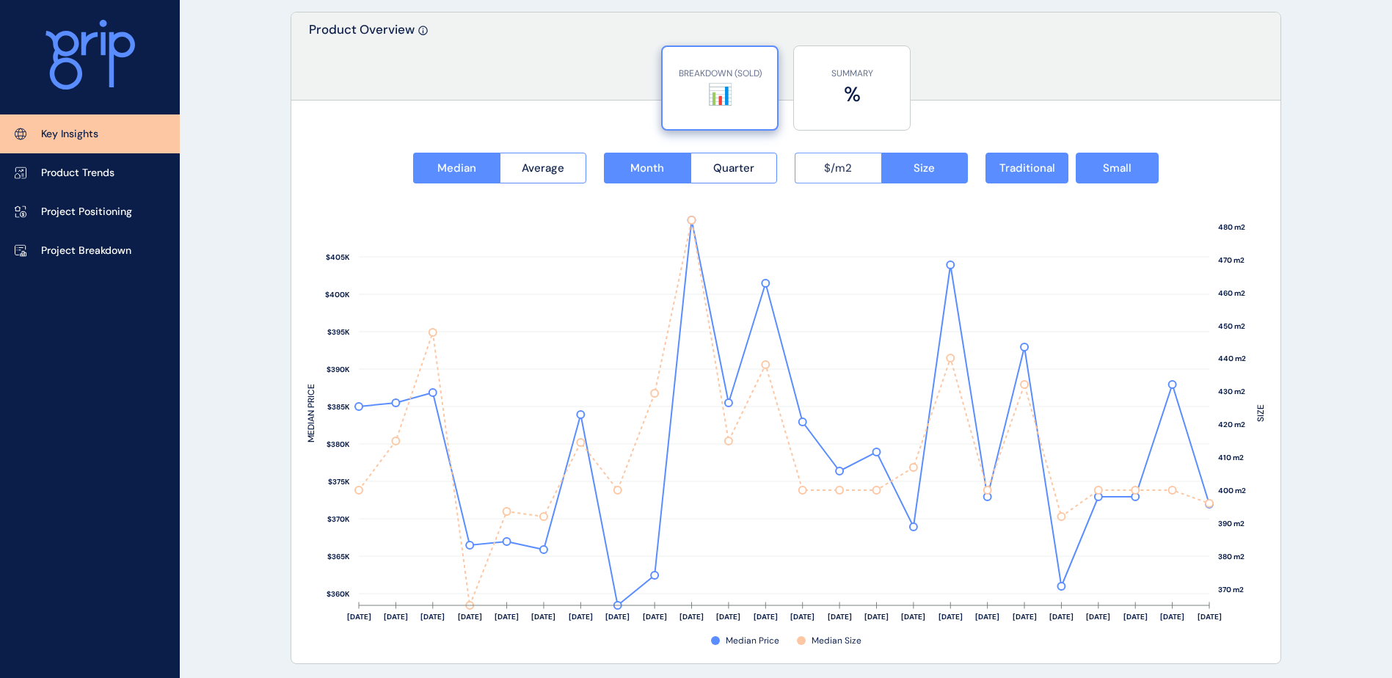
drag, startPoint x: 857, startPoint y: 168, endPoint x: 871, endPoint y: 184, distance: 21.3
click at [861, 175] on button "$/m2" at bounding box center [838, 168] width 87 height 31
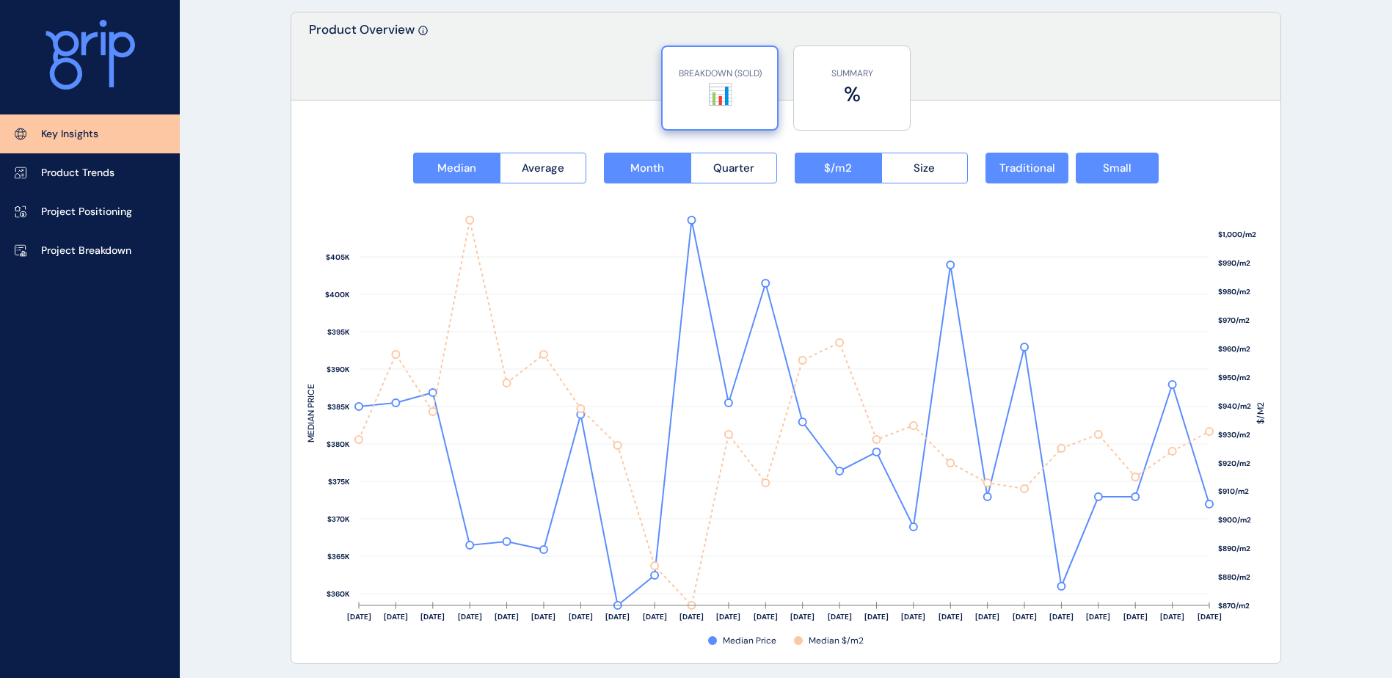
click at [745, 164] on span "Quarter" at bounding box center [733, 168] width 41 height 15
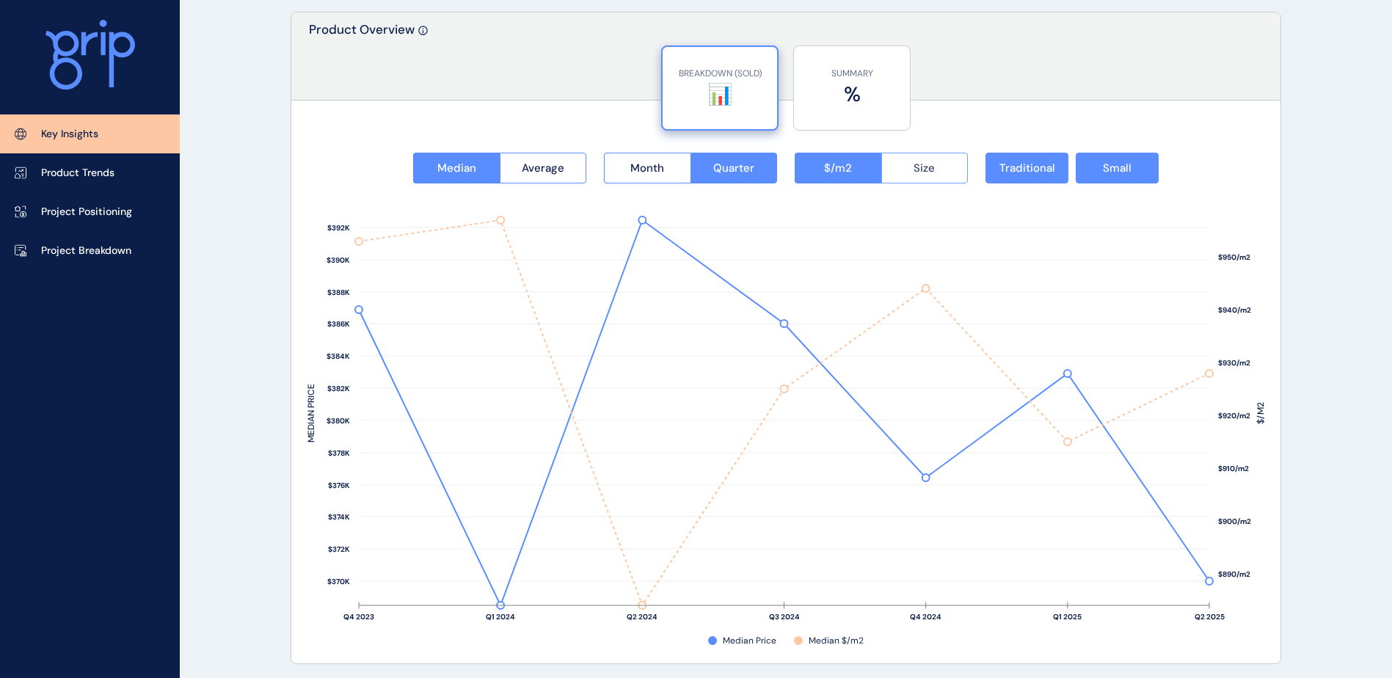
click at [916, 165] on span "Size" at bounding box center [923, 168] width 21 height 15
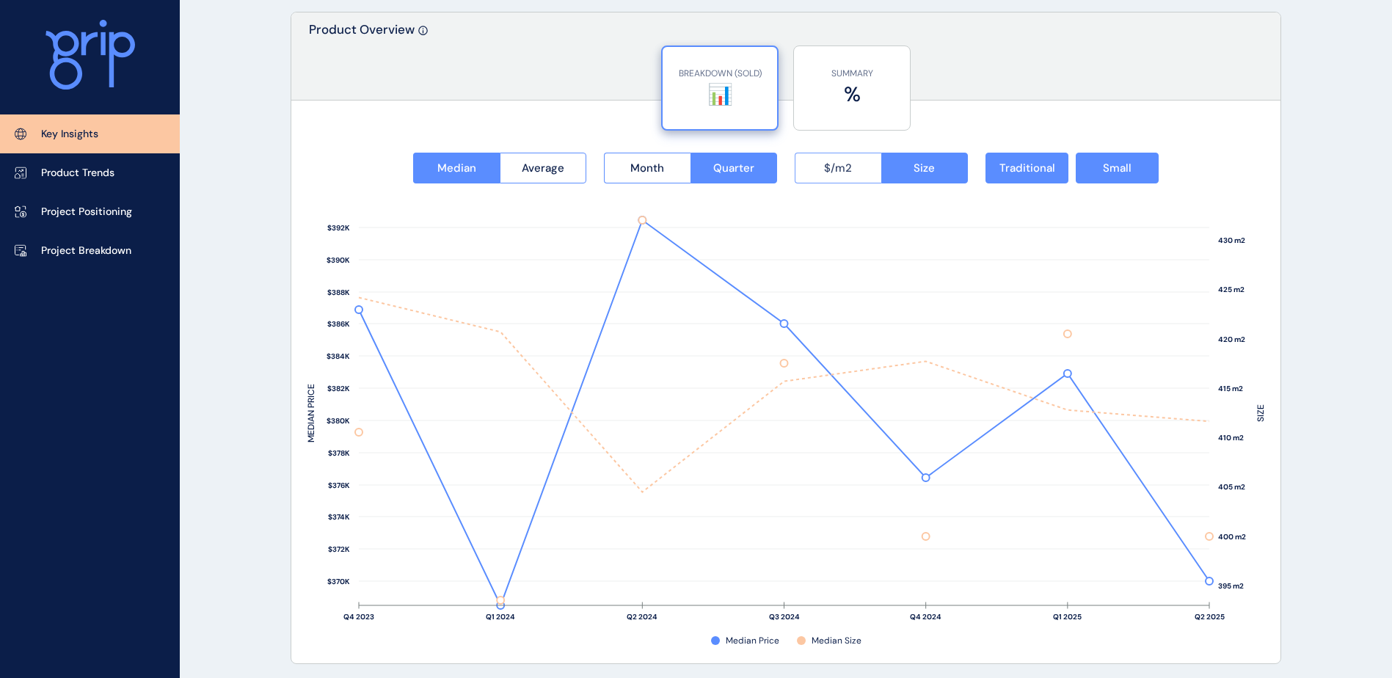
click at [845, 171] on span "$/m2" at bounding box center [838, 168] width 28 height 15
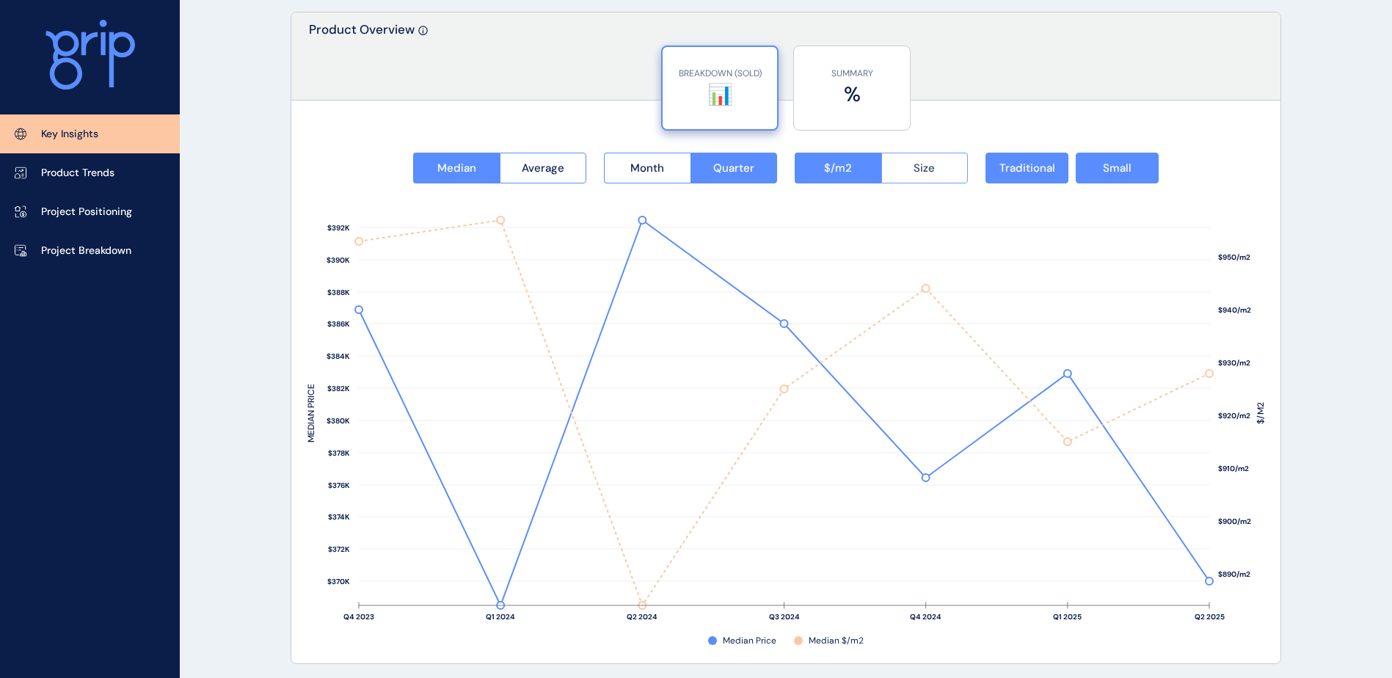
click at [921, 172] on span "Size" at bounding box center [923, 168] width 21 height 15
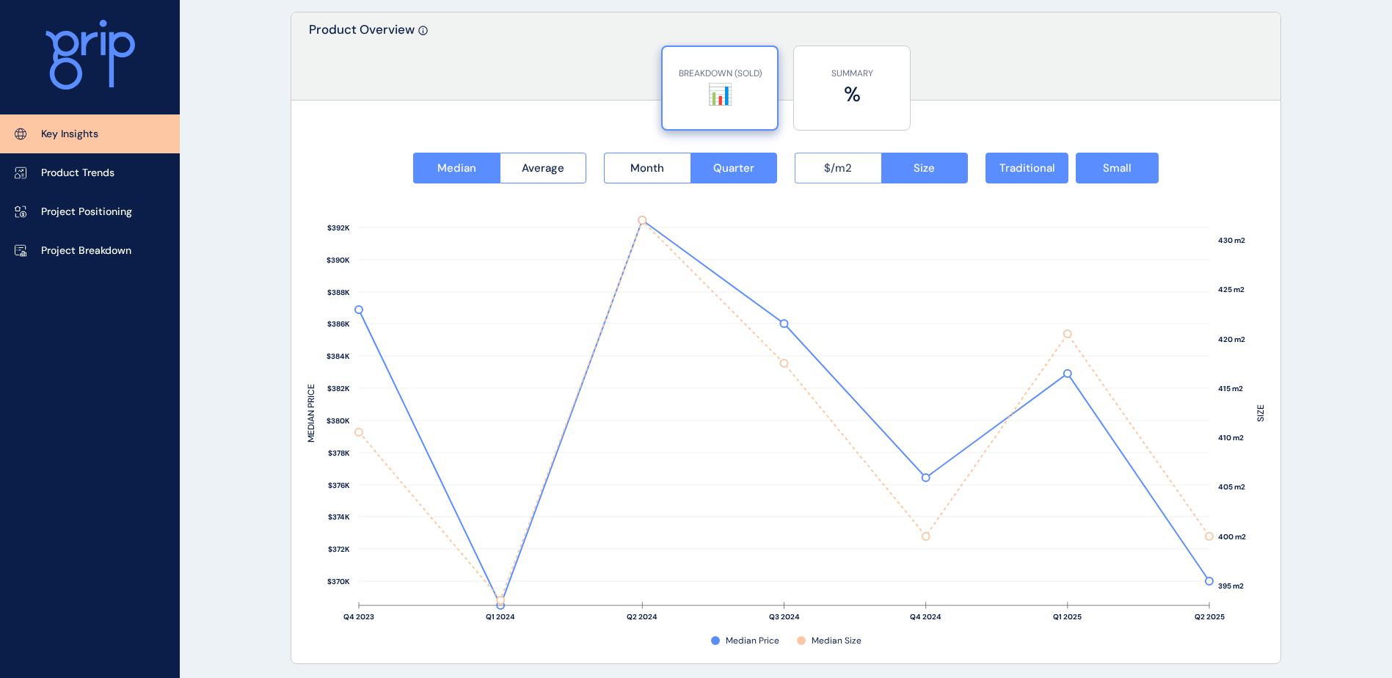
click at [819, 171] on button "$/m2" at bounding box center [838, 168] width 87 height 31
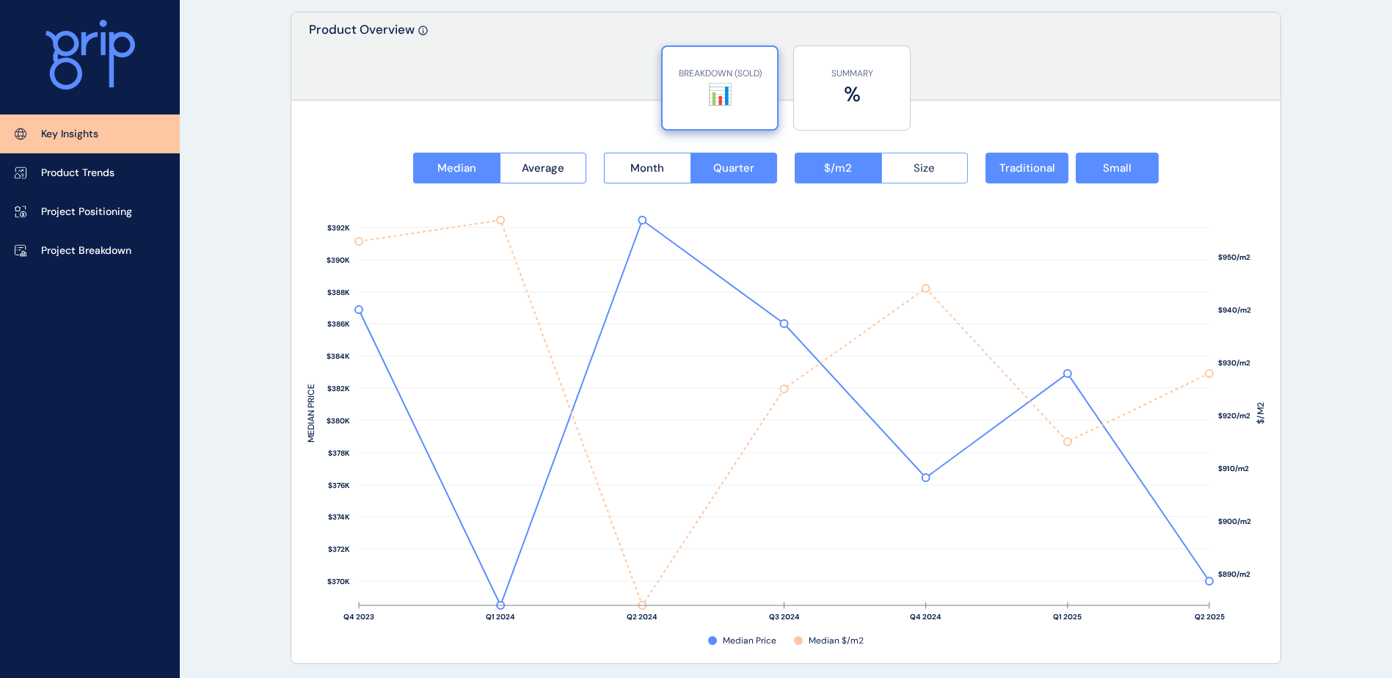
click at [892, 172] on button "Size" at bounding box center [924, 168] width 87 height 31
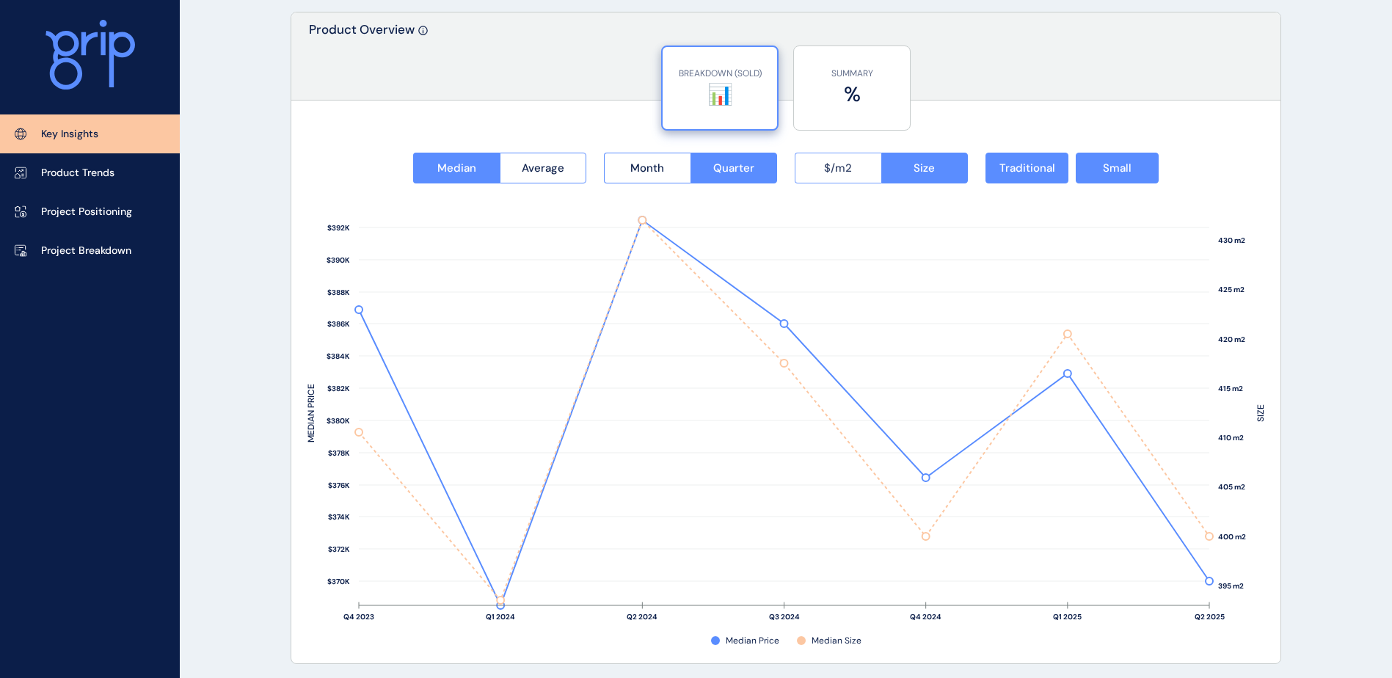
click at [843, 169] on span "$/m2" at bounding box center [838, 168] width 28 height 15
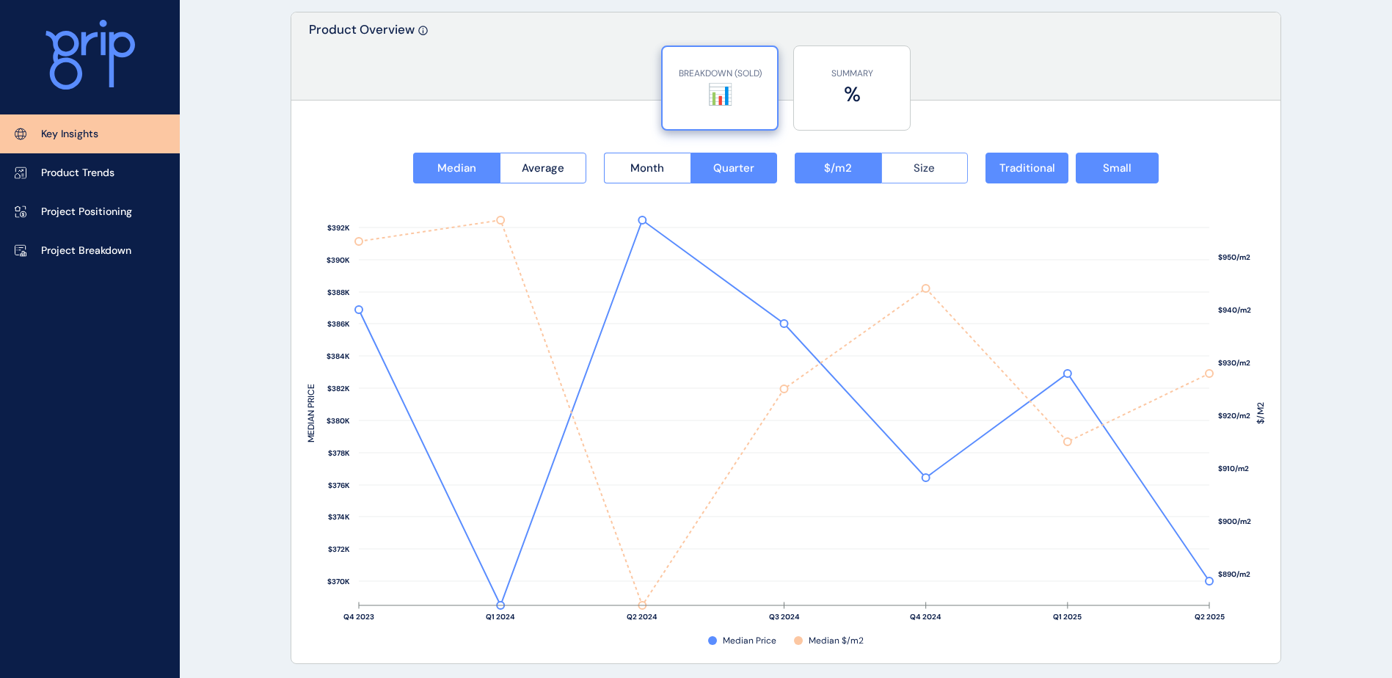
click at [905, 172] on button "Size" at bounding box center [924, 168] width 87 height 31
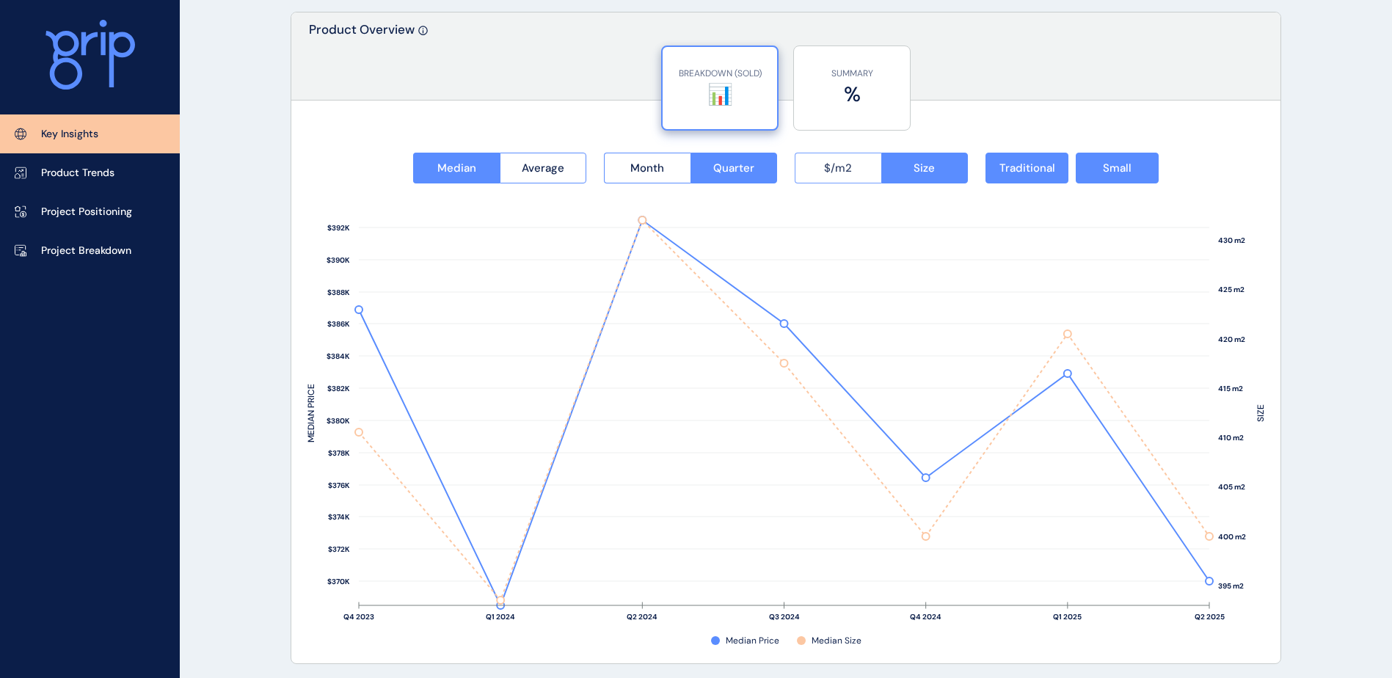
click at [847, 172] on span "$/m2" at bounding box center [838, 168] width 28 height 15
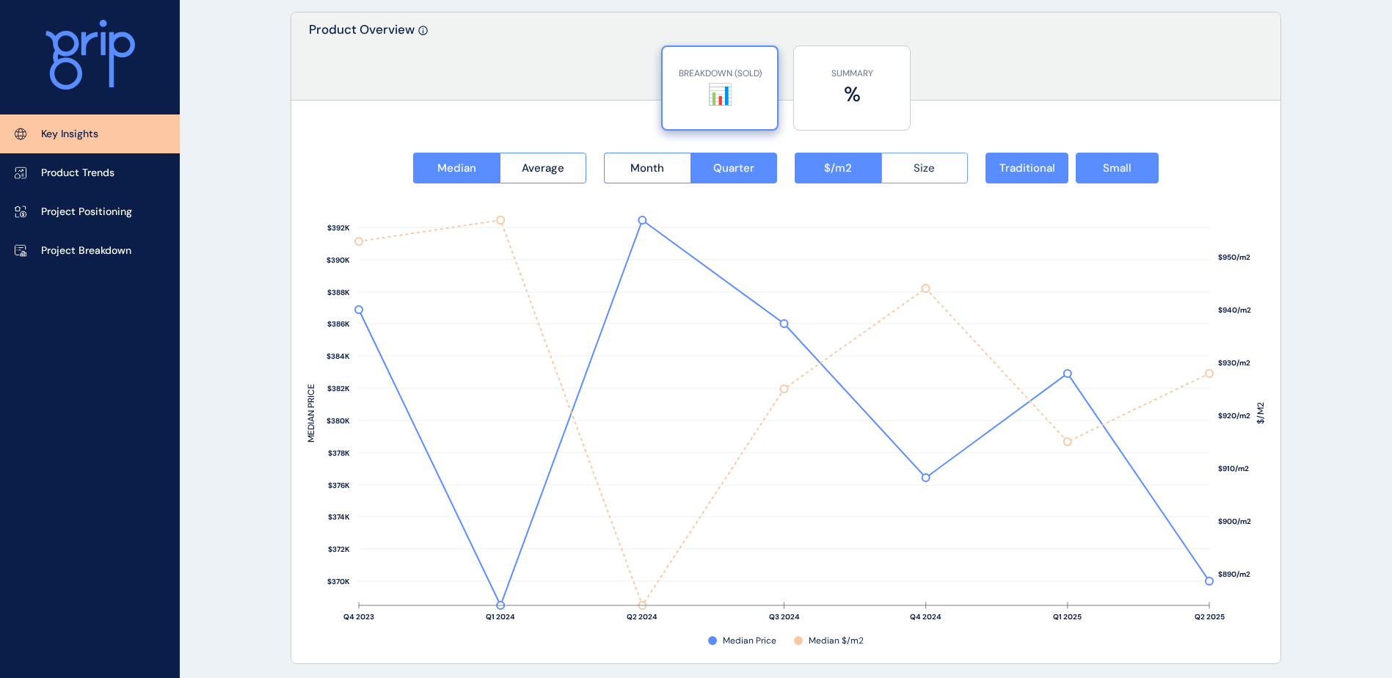
click at [908, 173] on button "Size" at bounding box center [924, 168] width 87 height 31
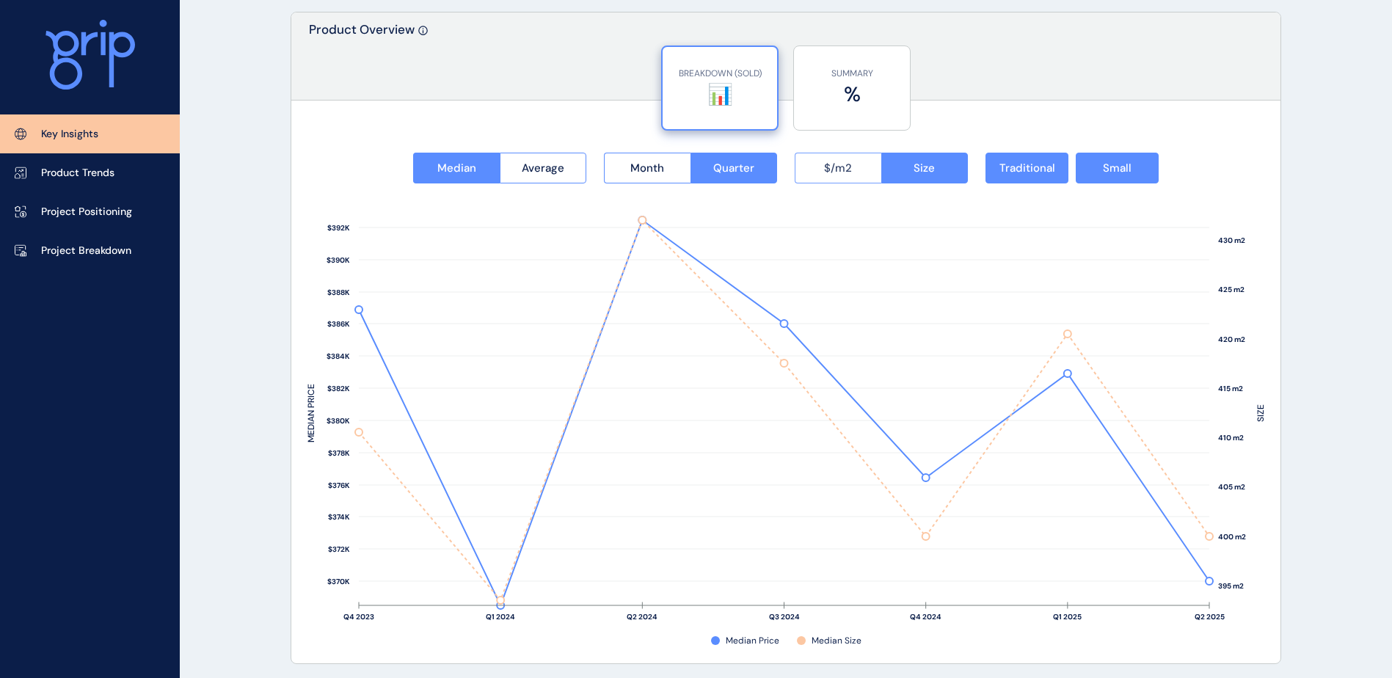
click at [861, 170] on button "$/m2" at bounding box center [838, 168] width 87 height 31
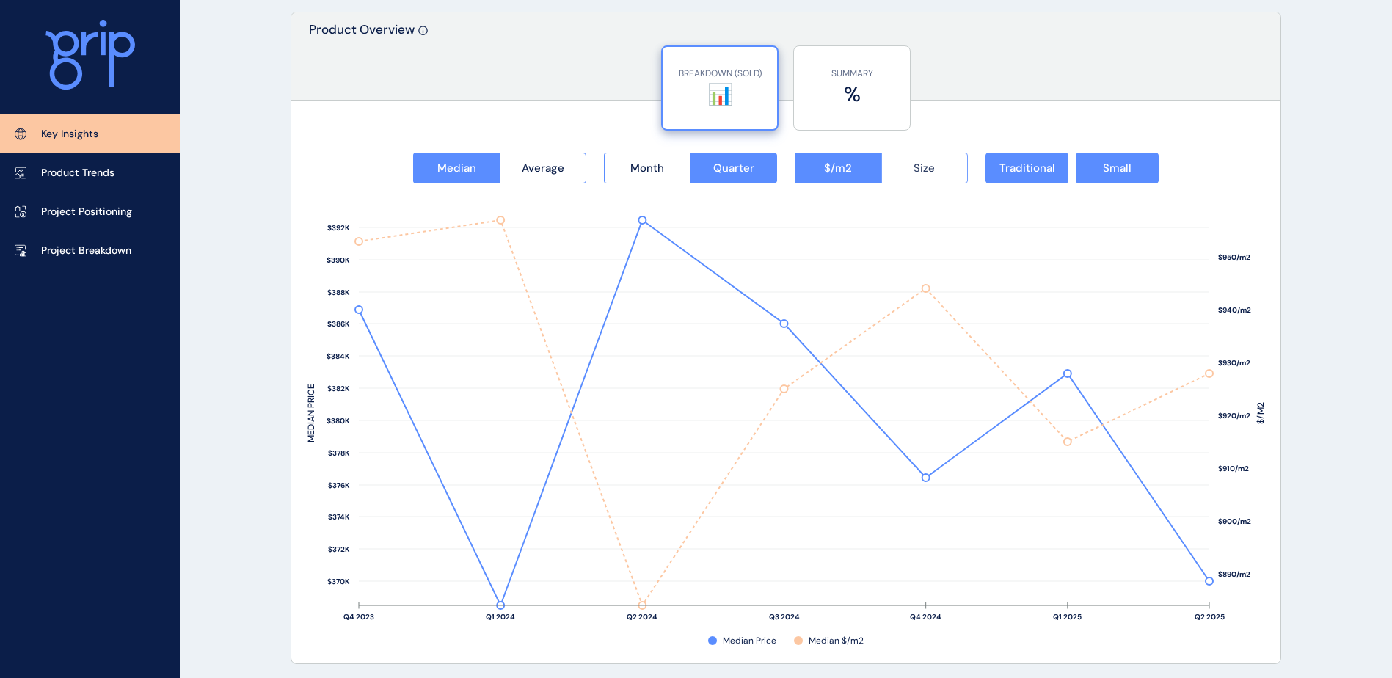
click at [897, 170] on button "Size" at bounding box center [924, 168] width 87 height 31
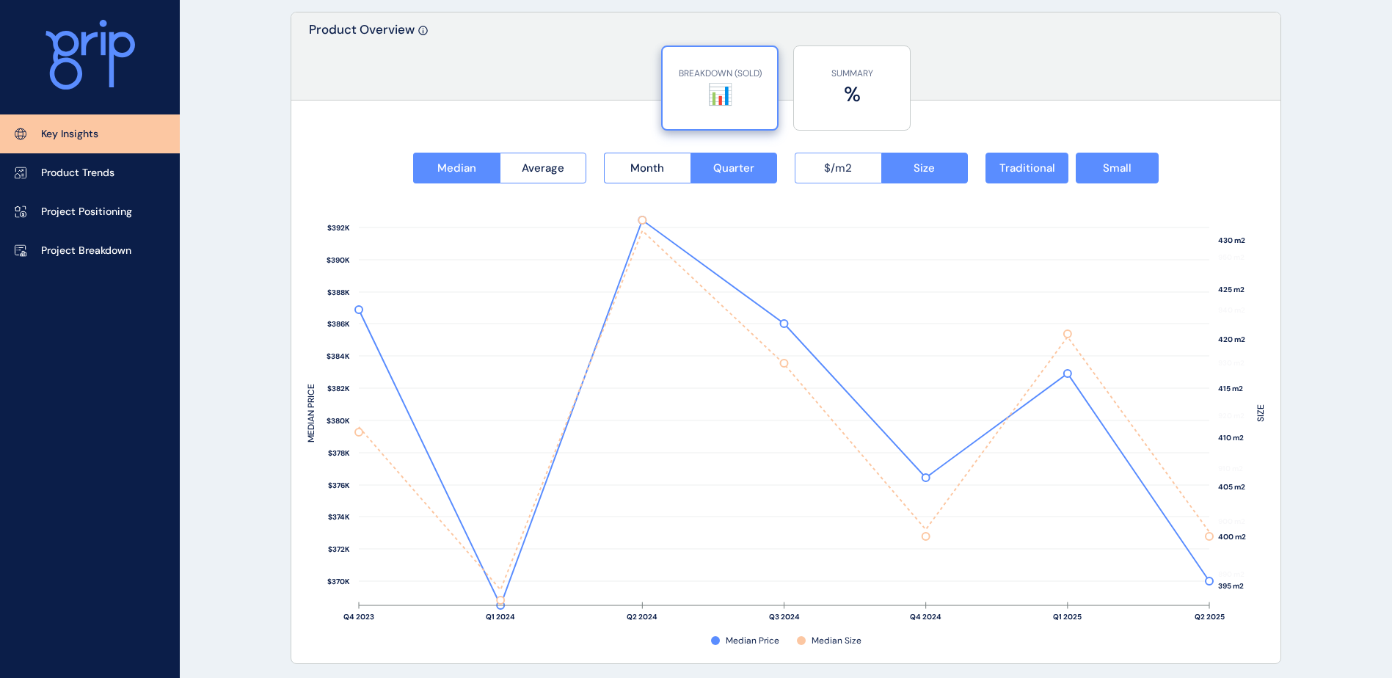
click at [850, 169] on span "$/m2" at bounding box center [838, 168] width 28 height 15
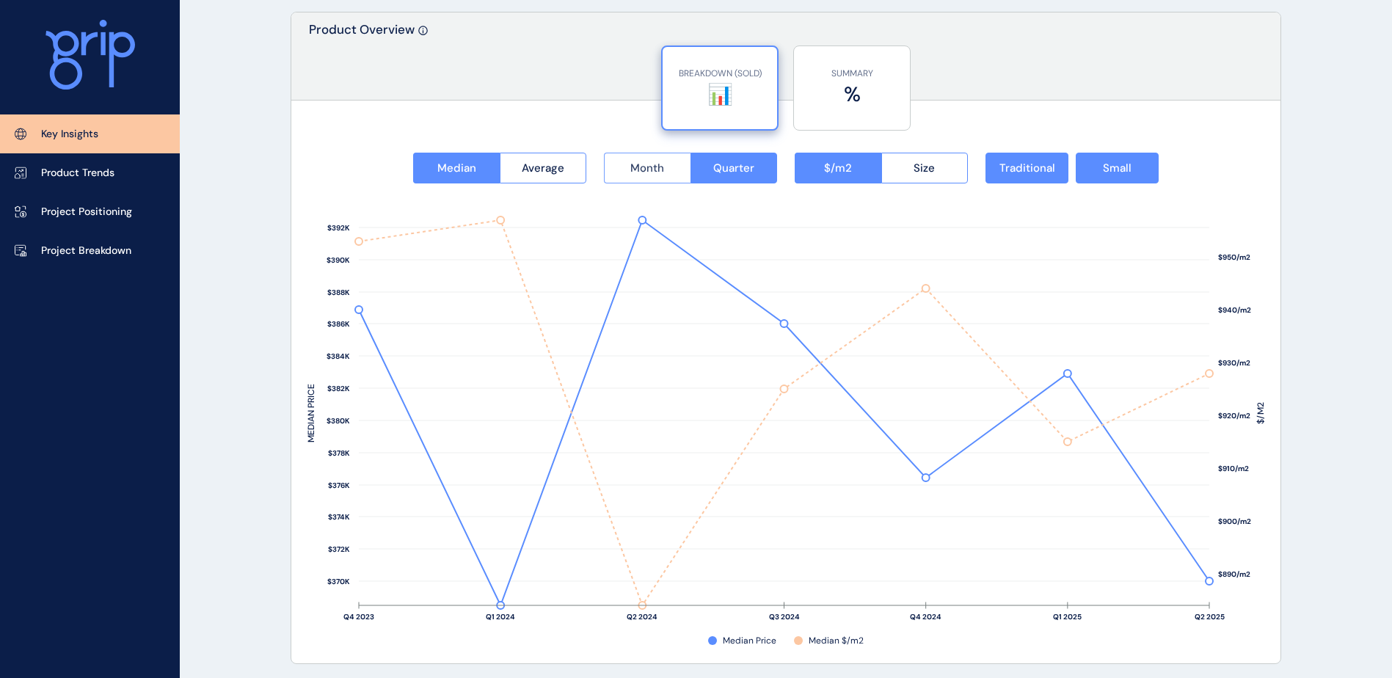
drag, startPoint x: 666, startPoint y: 162, endPoint x: 672, endPoint y: 169, distance: 8.8
click at [666, 162] on button "Month" at bounding box center [647, 168] width 87 height 31
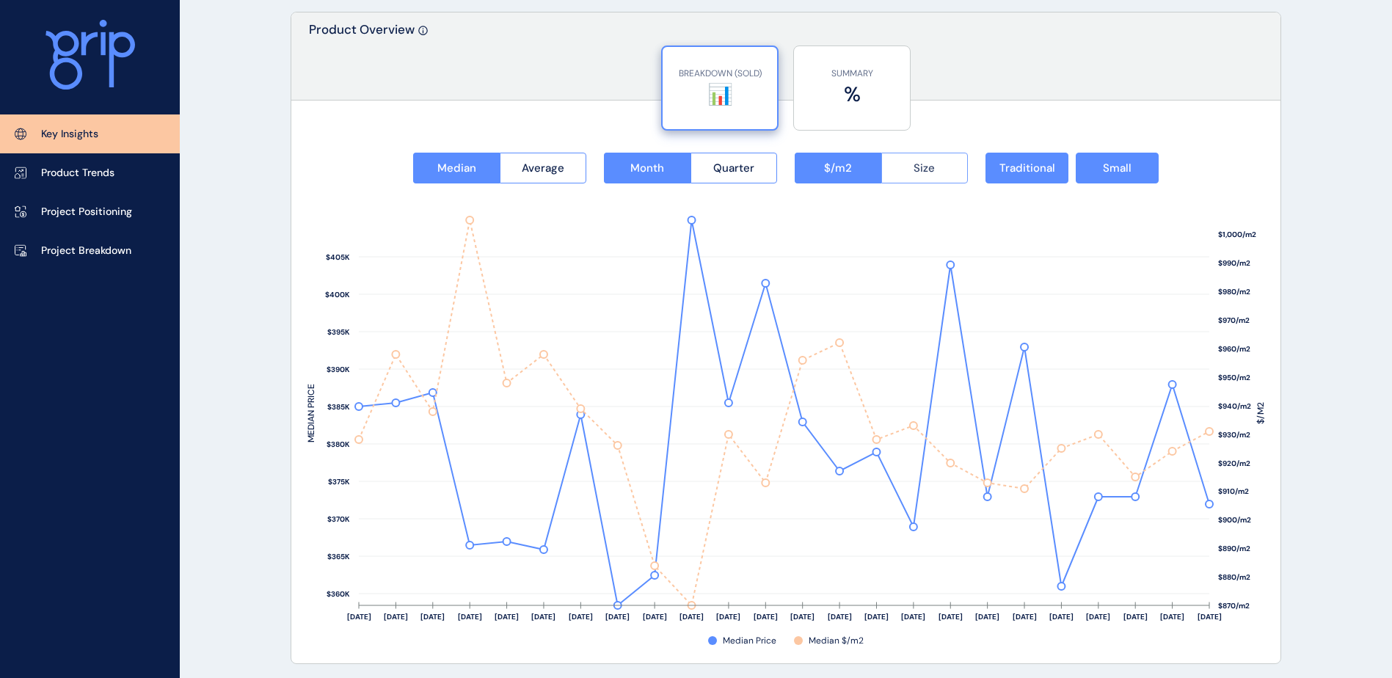
click at [924, 175] on button "Size" at bounding box center [924, 168] width 87 height 31
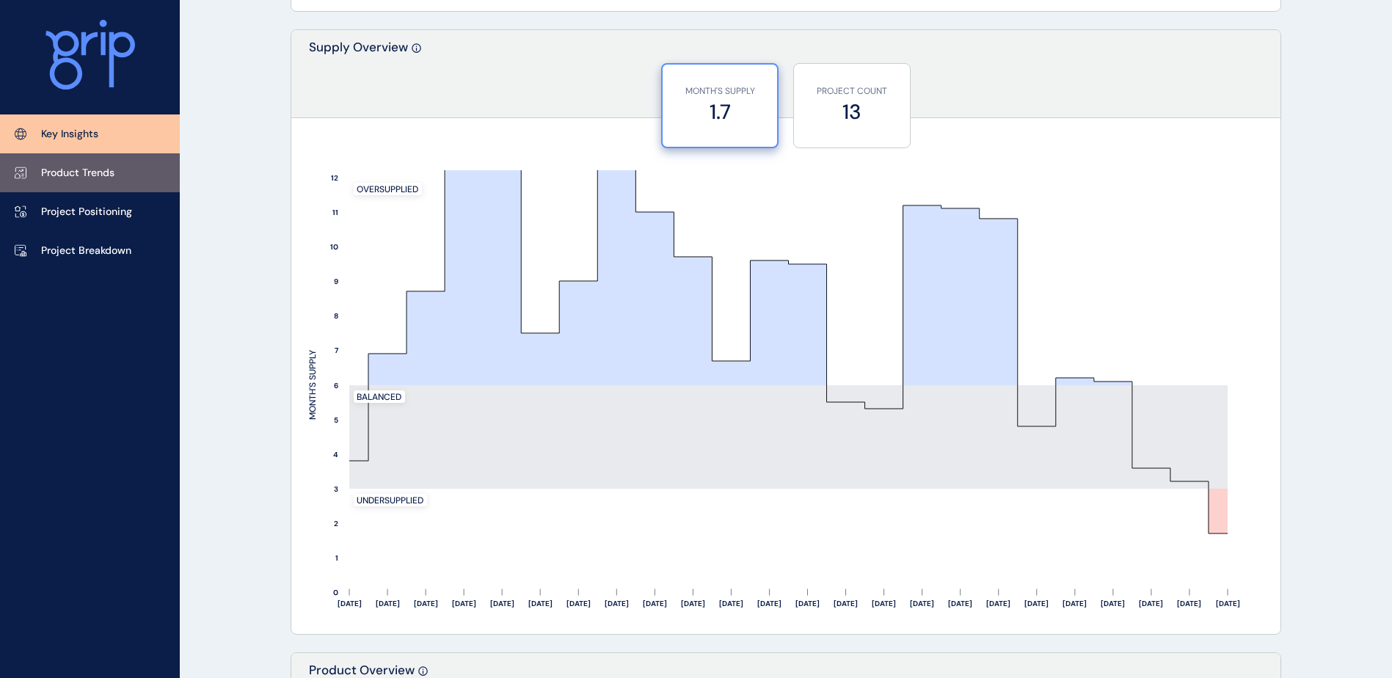
click at [103, 177] on p "Product Trends" at bounding box center [77, 173] width 73 height 15
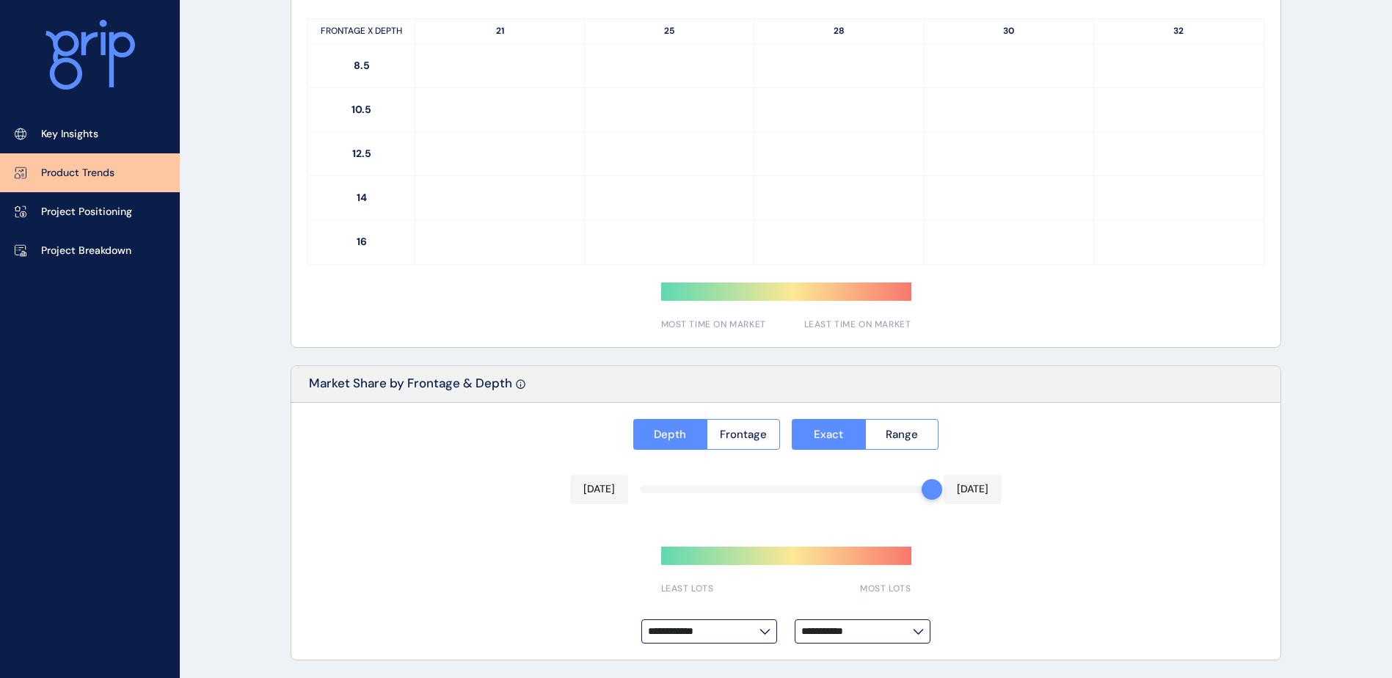
type input "**********"
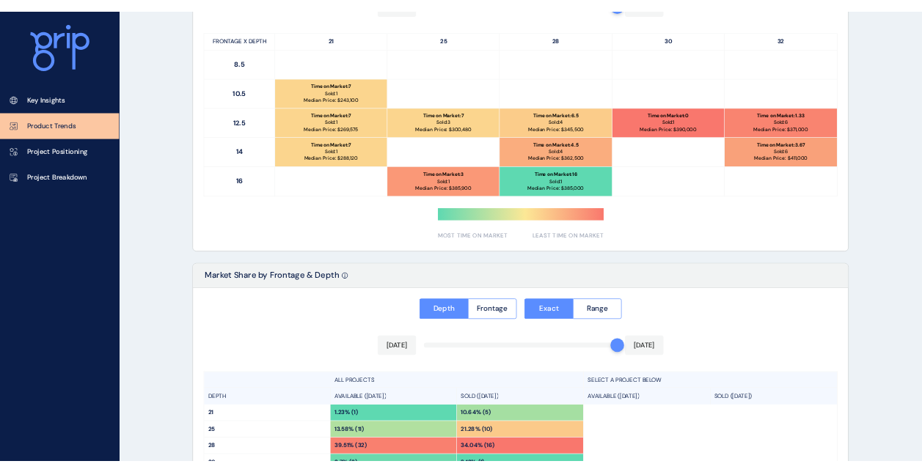
scroll to position [819, 0]
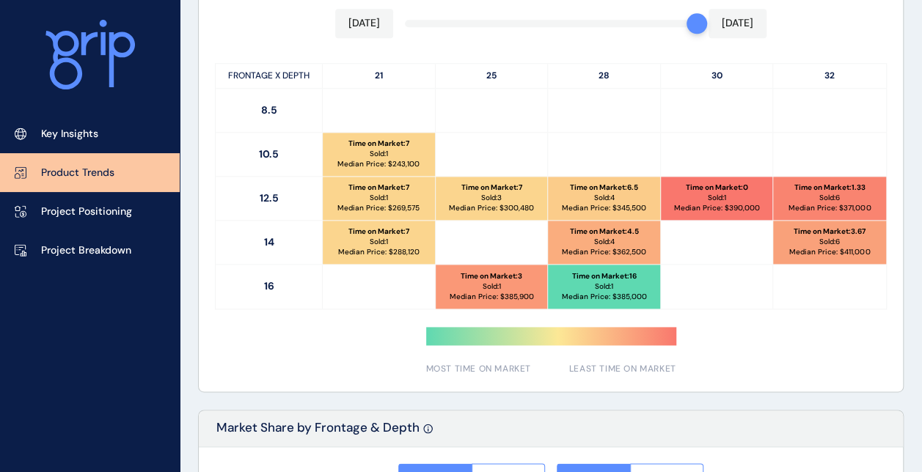
click at [807, 333] on div "Time on Market Market Share [DATE] [DATE] FRONTAGE X DEPTH 21 25 28 30 32 8.5 1…" at bounding box center [551, 160] width 704 height 464
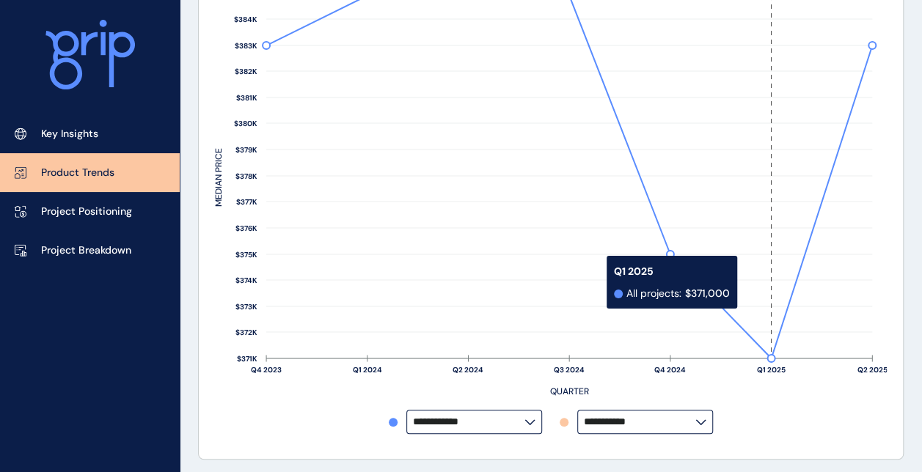
scroll to position [0, 0]
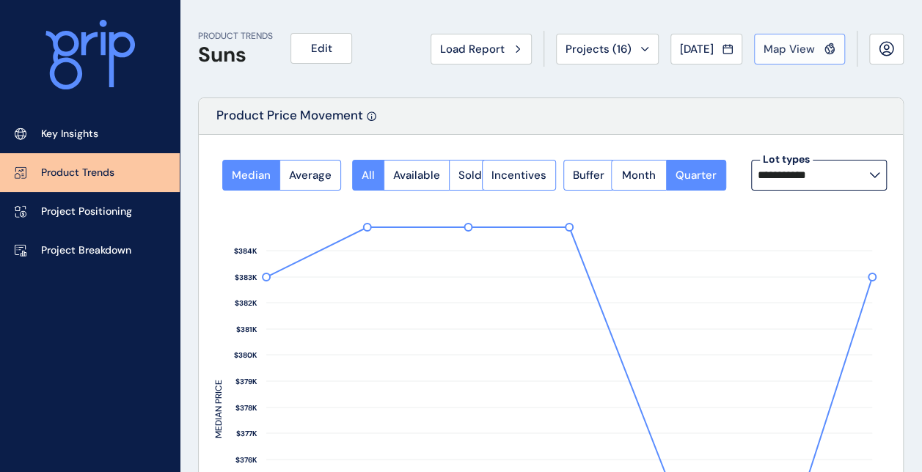
click at [784, 56] on span "Map View" at bounding box center [789, 49] width 51 height 15
